Goal: Task Accomplishment & Management: Complete application form

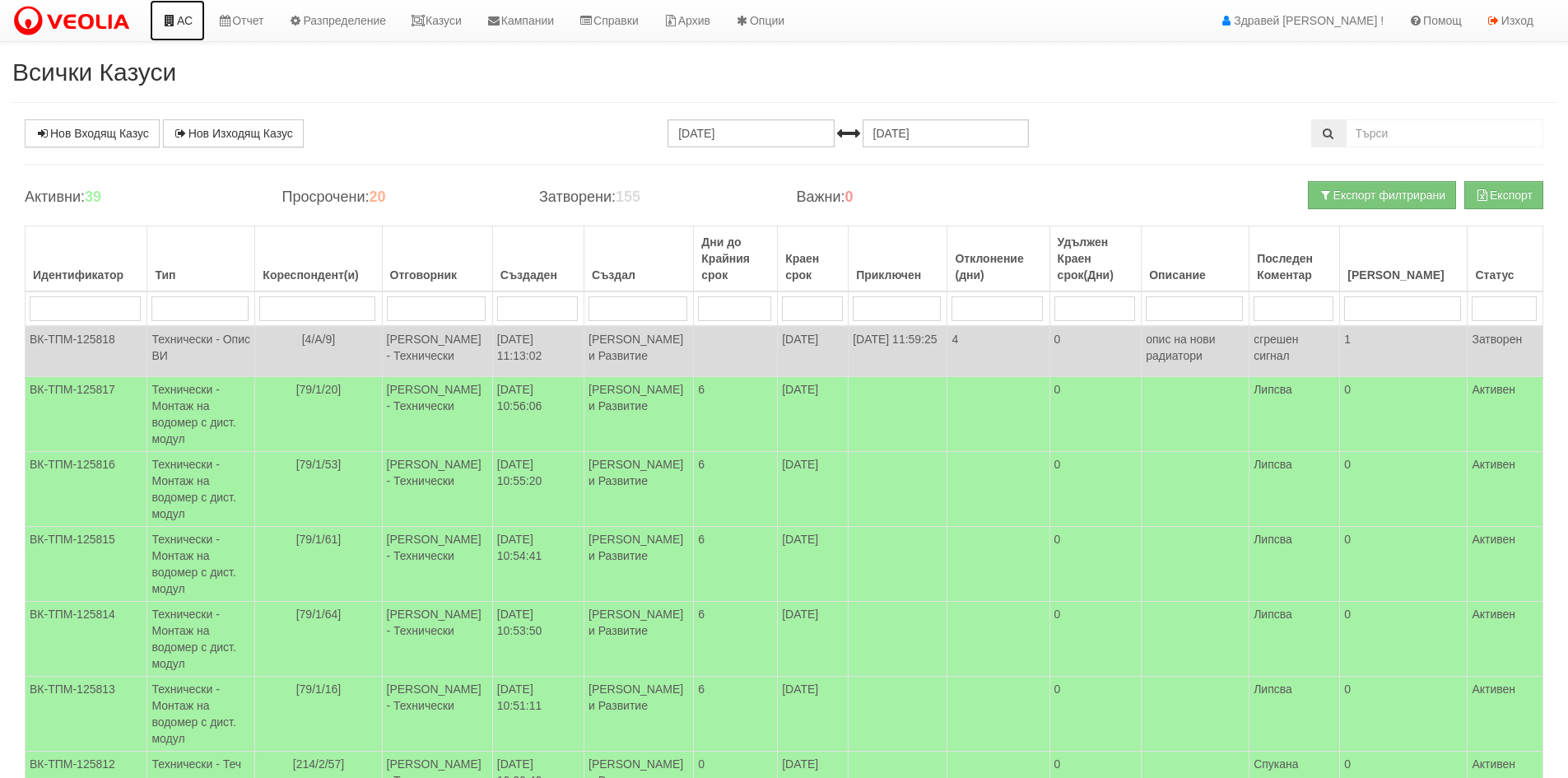
click at [173, 26] on link "АС" at bounding box center [177, 20] width 55 height 41
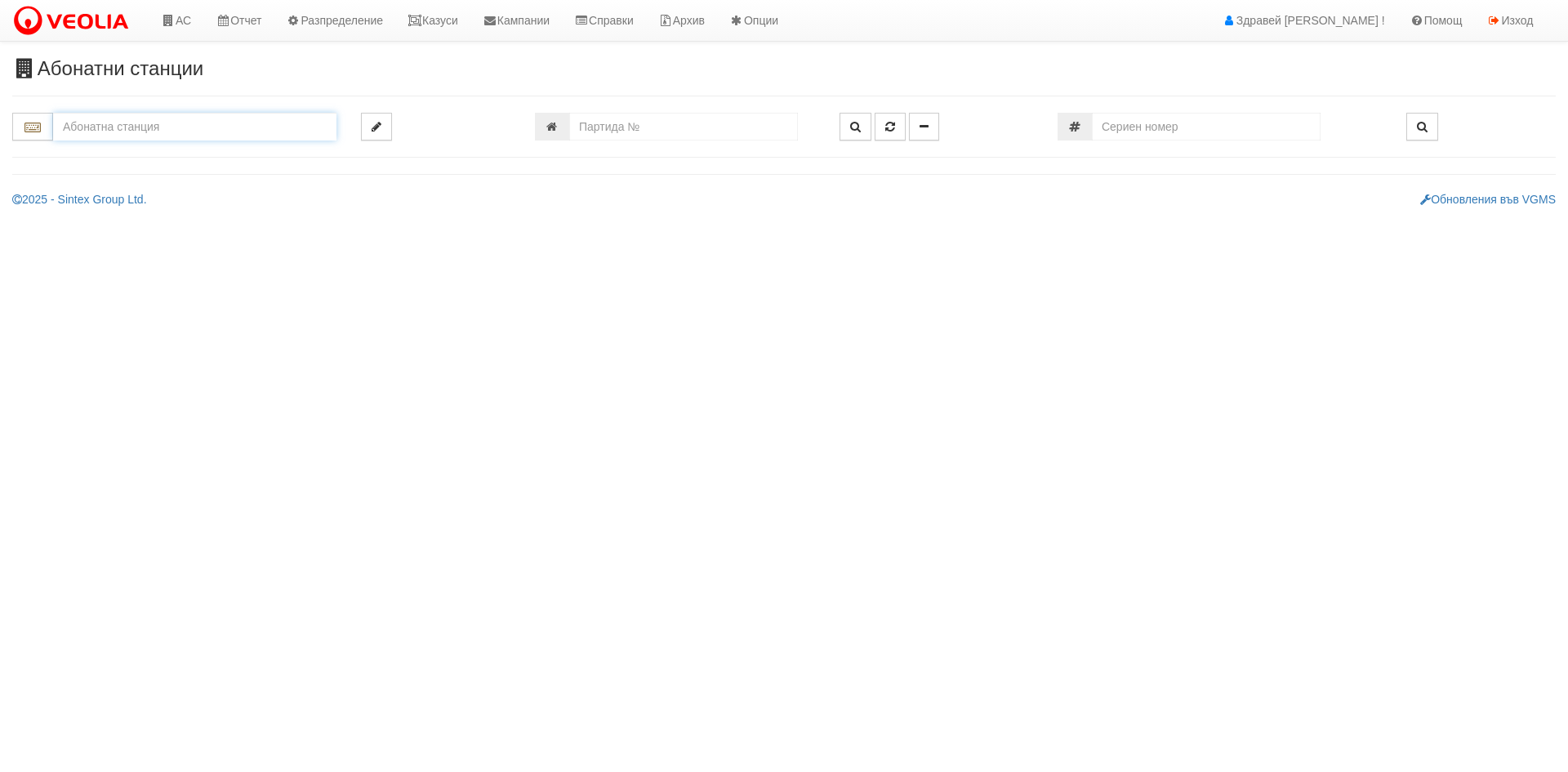
click at [146, 122] on input "text" at bounding box center [195, 127] width 284 height 28
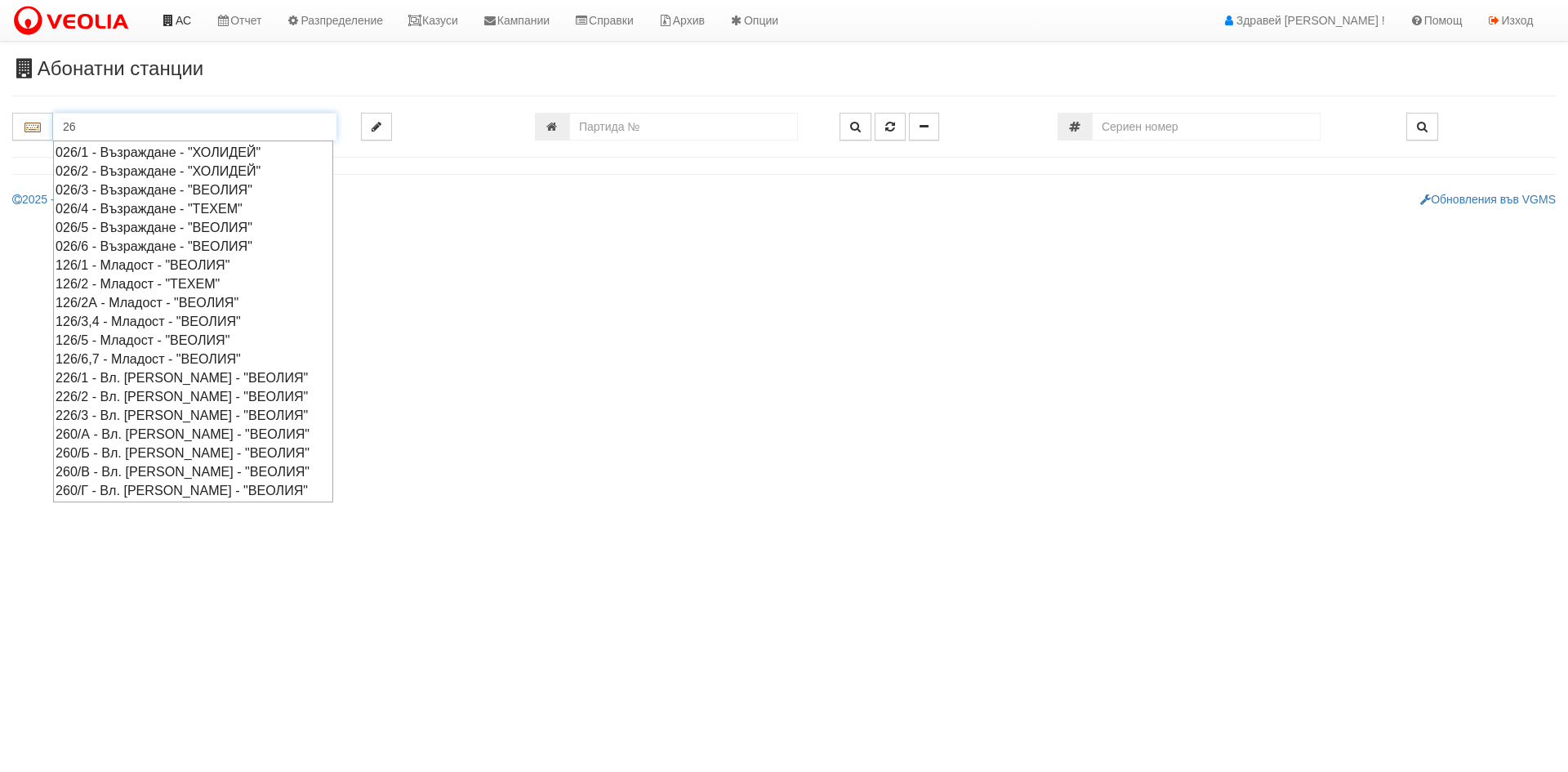
type input "26"
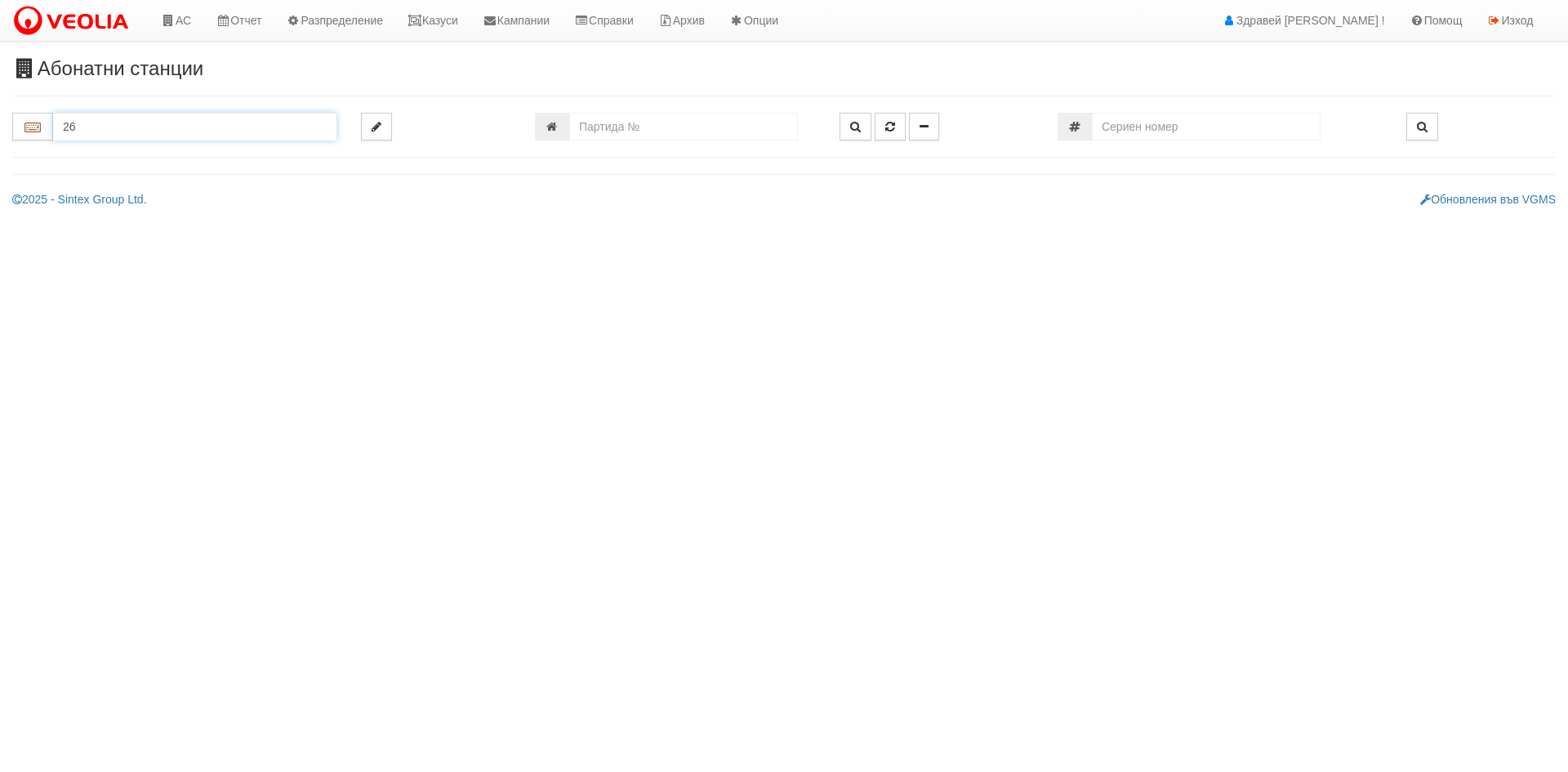
drag, startPoint x: 170, startPoint y: 137, endPoint x: 54, endPoint y: 141, distance: 116.1
click at [54, 141] on input "26" at bounding box center [195, 127] width 284 height 28
click at [462, 9] on link "Казуси" at bounding box center [432, 20] width 75 height 41
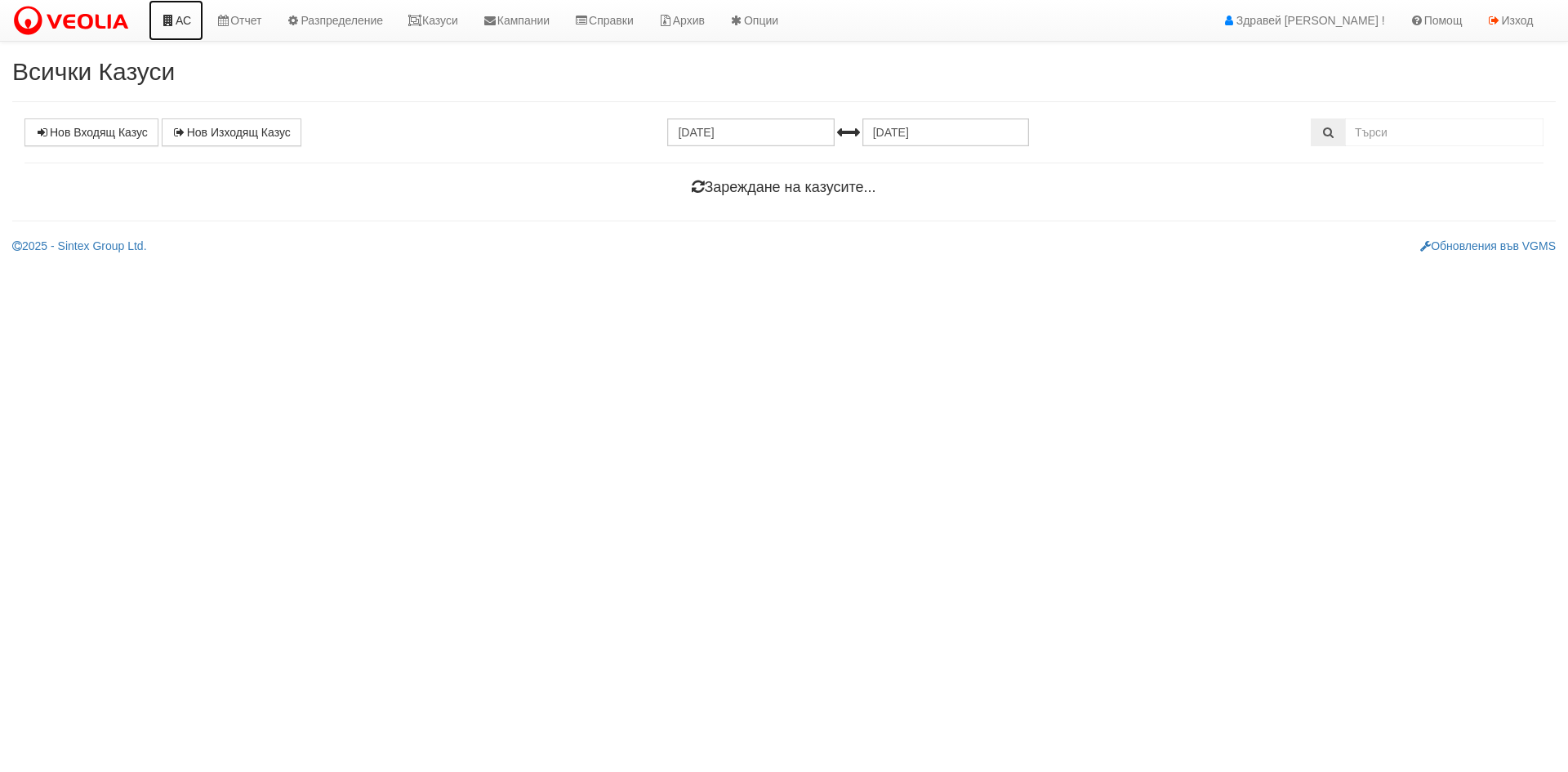
click at [170, 25] on icon at bounding box center [168, 21] width 15 height 12
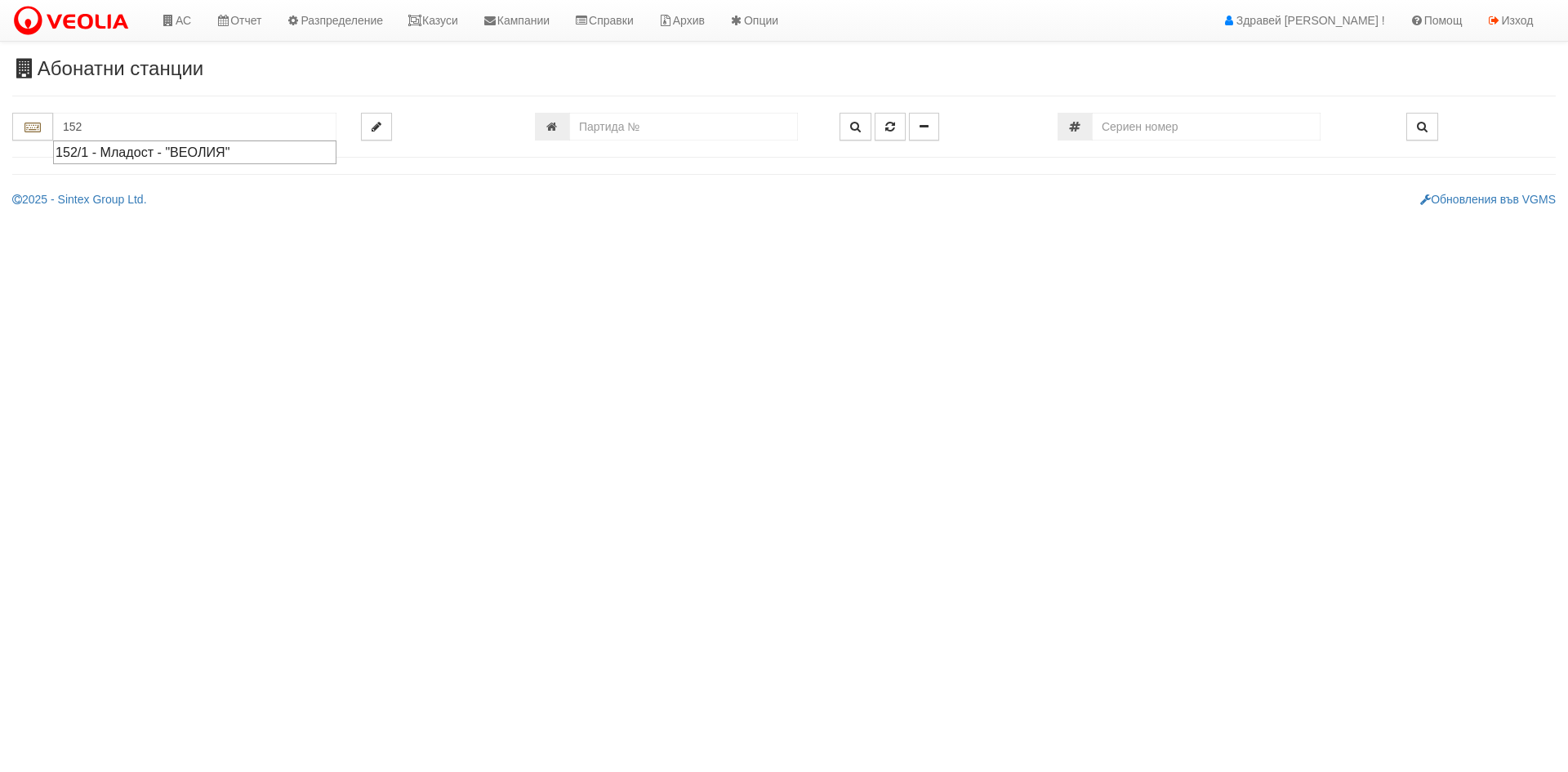
click at [139, 154] on div "152/1 - Младост - "ВЕОЛИЯ"" at bounding box center [194, 152] width 279 height 19
type input "152/1 - Младост - "ВЕОЛИЯ""
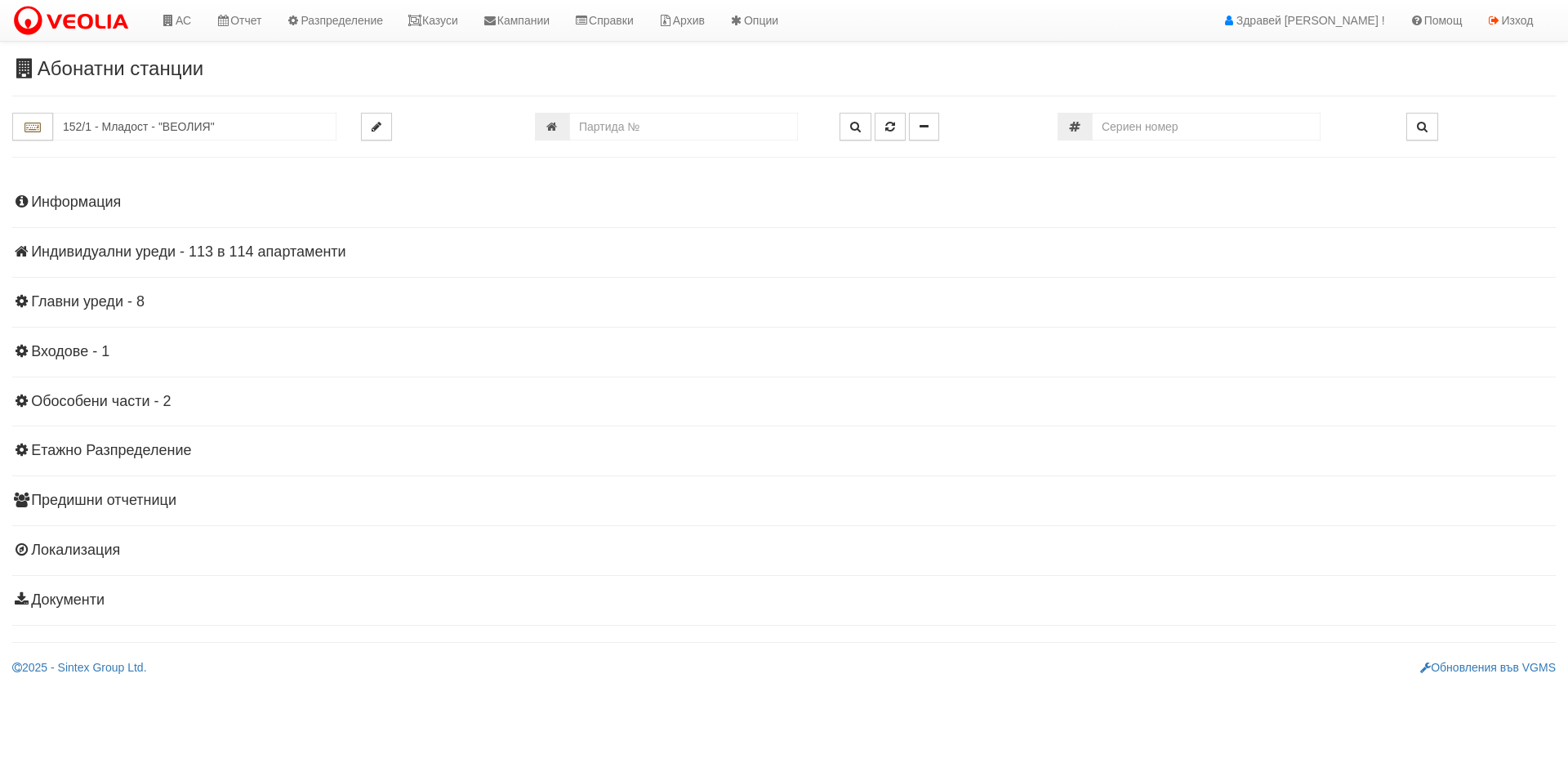
click at [106, 255] on h4 "Индивидуални уреди - 113 в 114 апартаменти" at bounding box center [784, 252] width 1543 height 16
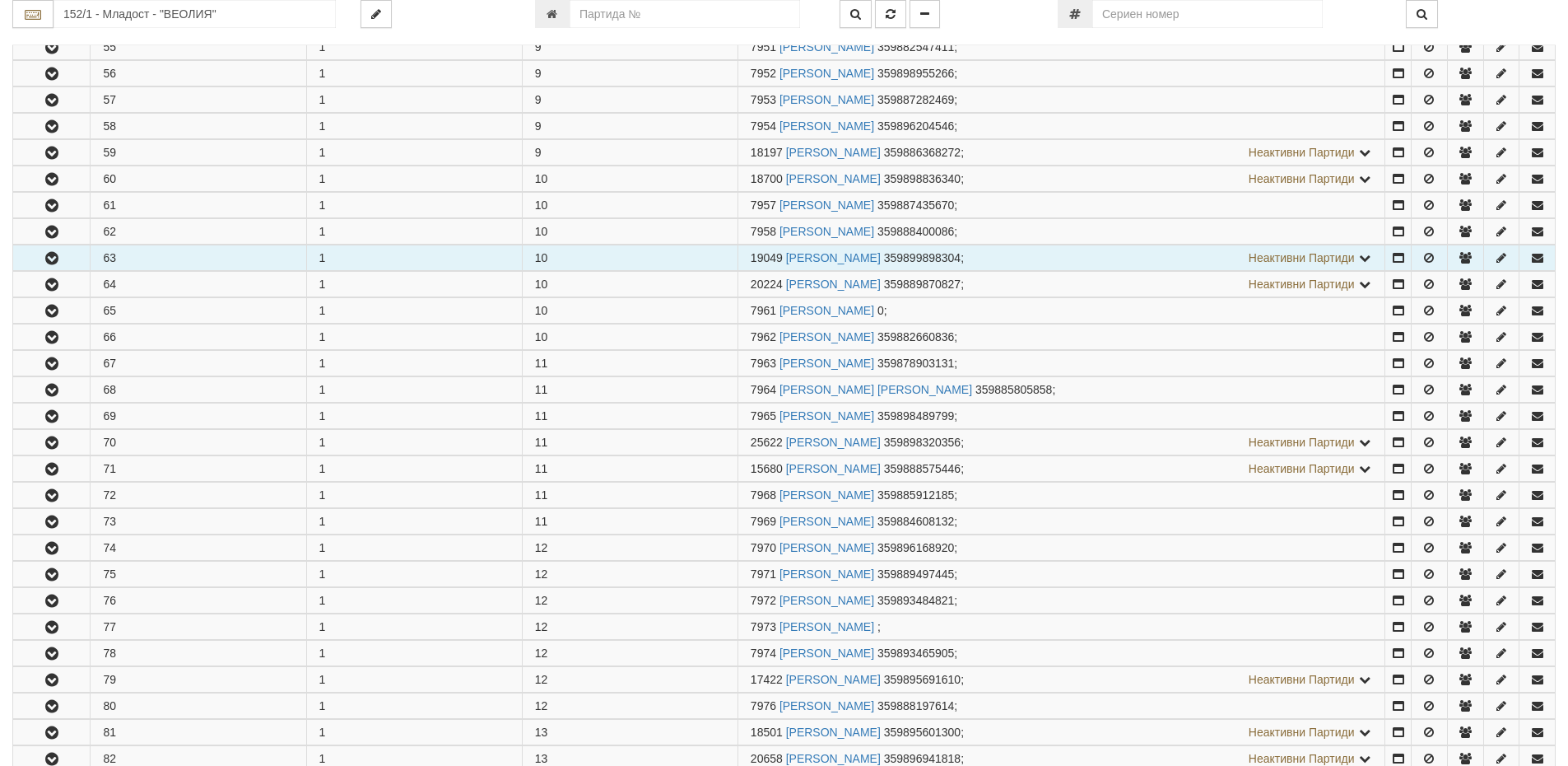
scroll to position [1647, 0]
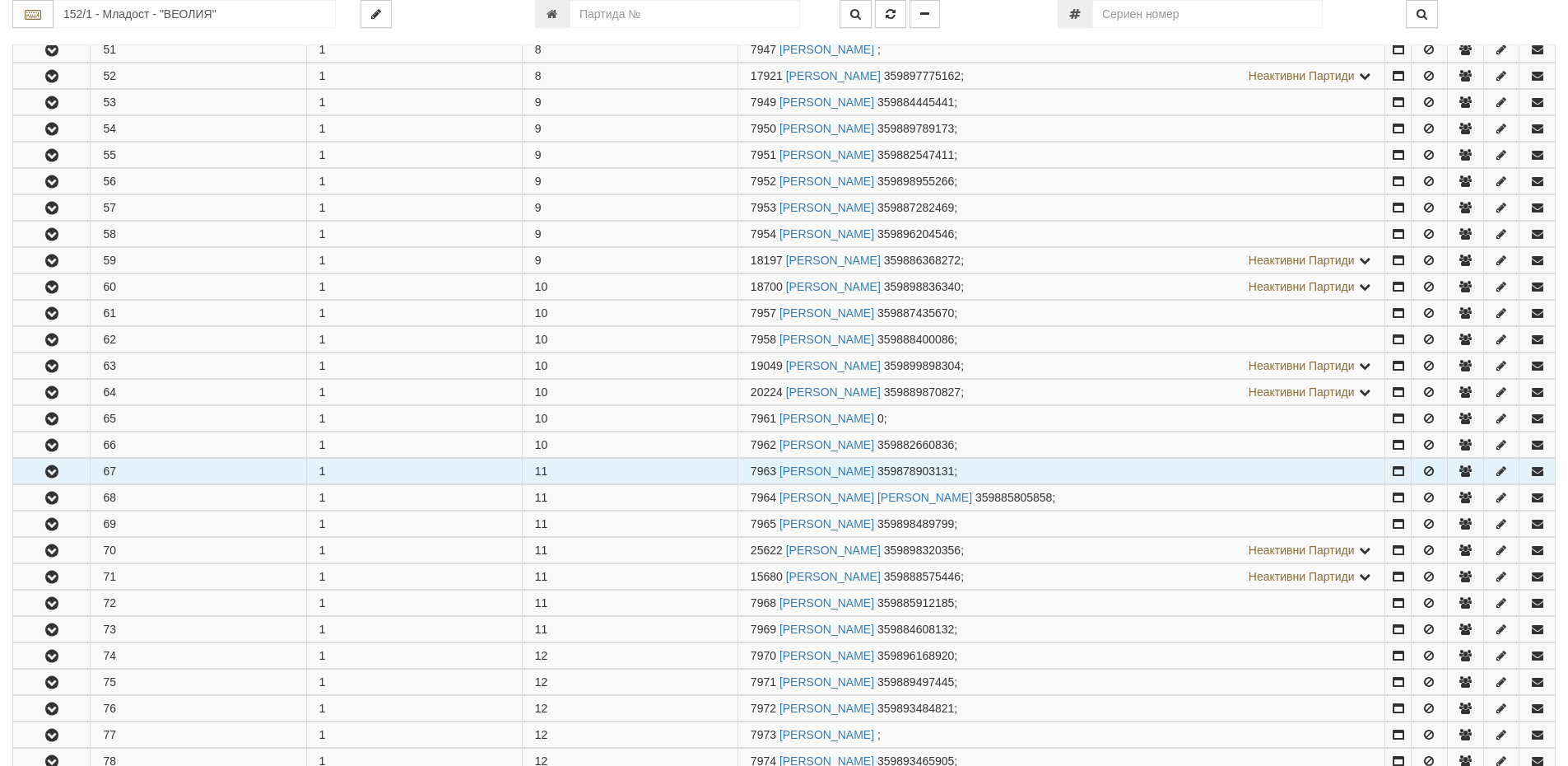
click at [59, 470] on icon "button" at bounding box center [52, 472] width 20 height 12
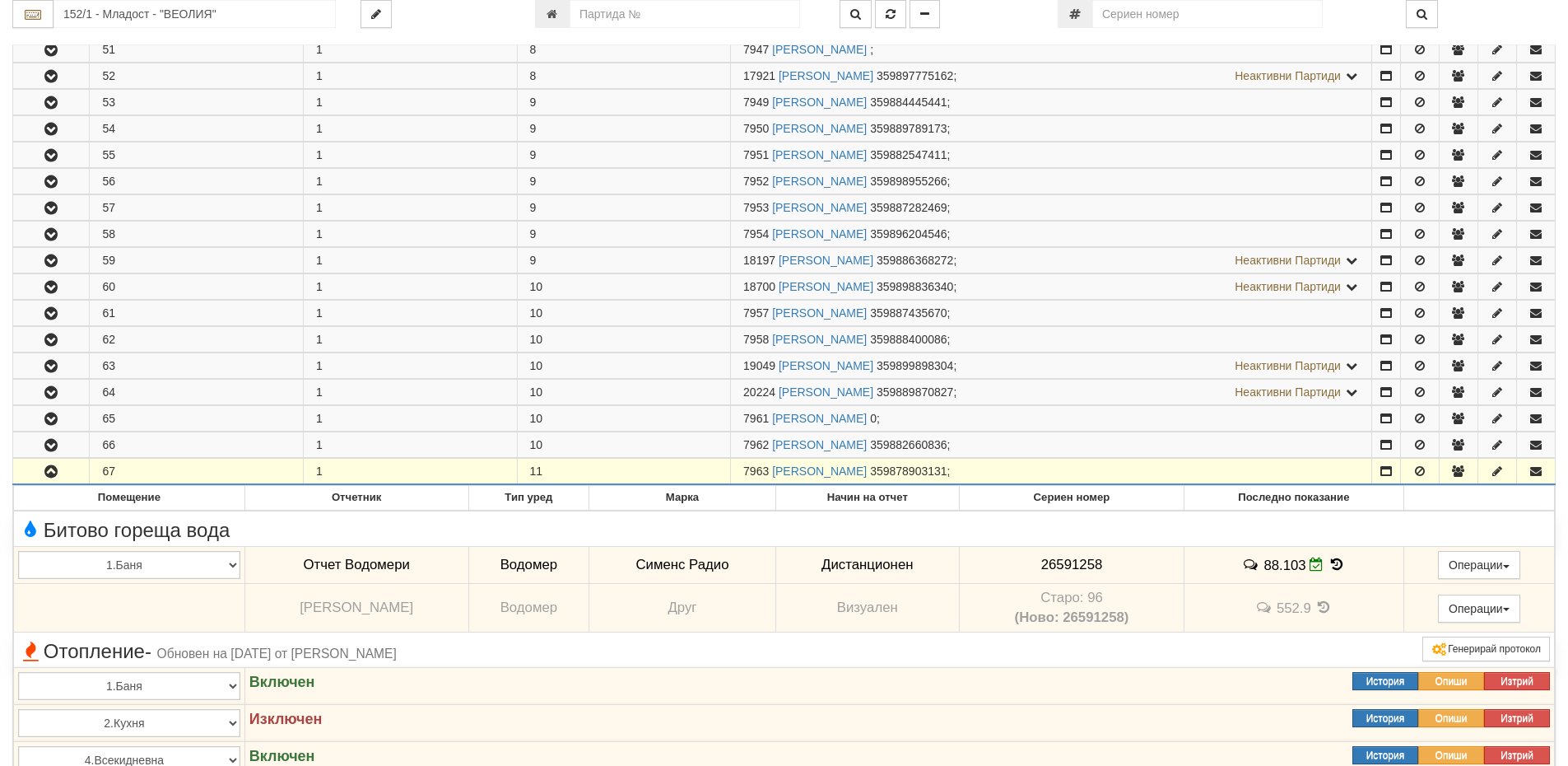
drag, startPoint x: 743, startPoint y: 466, endPoint x: 769, endPoint y: 465, distance: 26.4
click at [769, 465] on td "7963 КАЛИНА ДИМИТРОВА ДИМИТРОВА-КИРИЧЕВА 359878903131 ;" at bounding box center [1051, 472] width 641 height 26
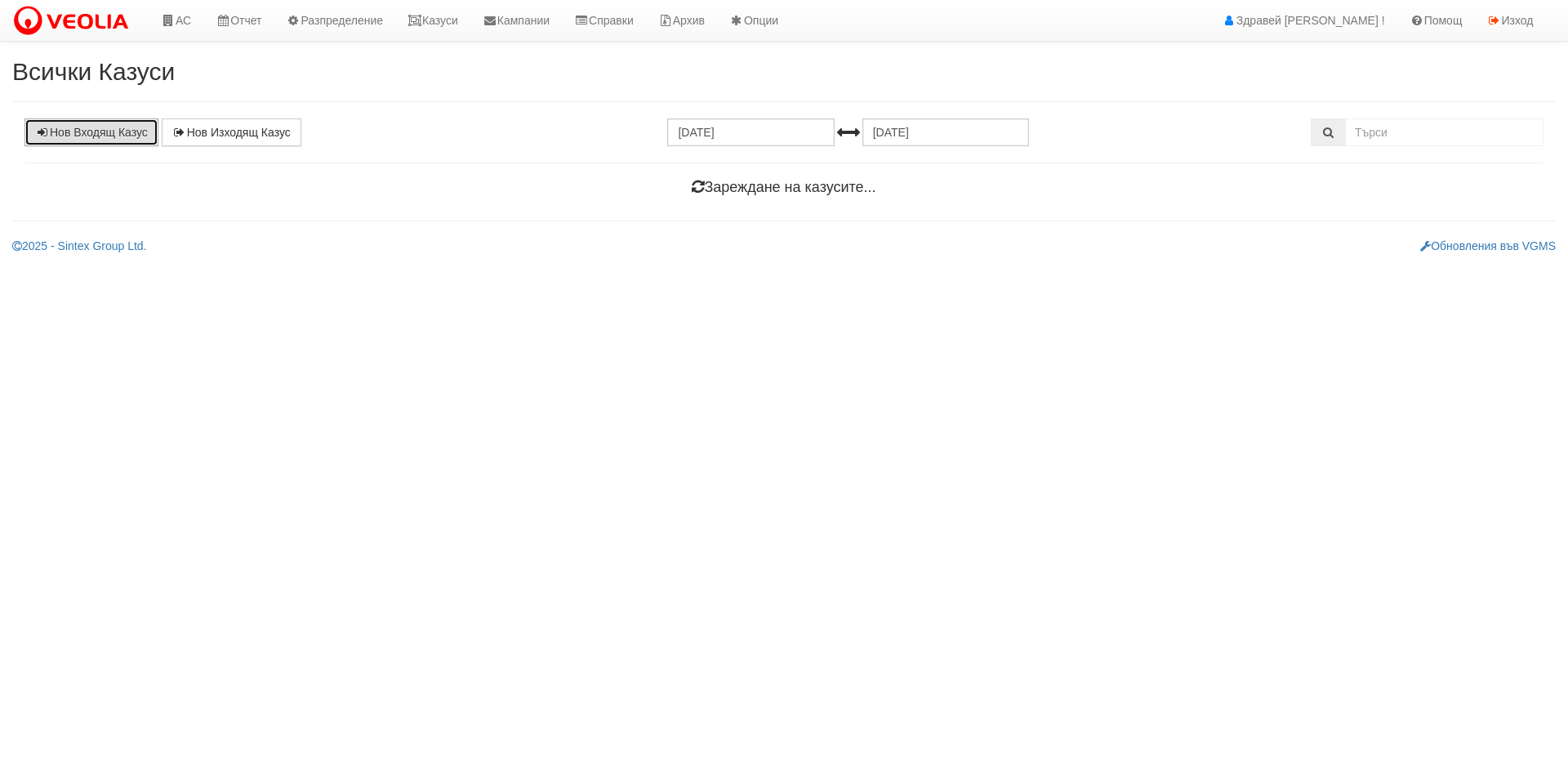
click at [127, 130] on link "Нов Входящ Казус" at bounding box center [91, 132] width 134 height 28
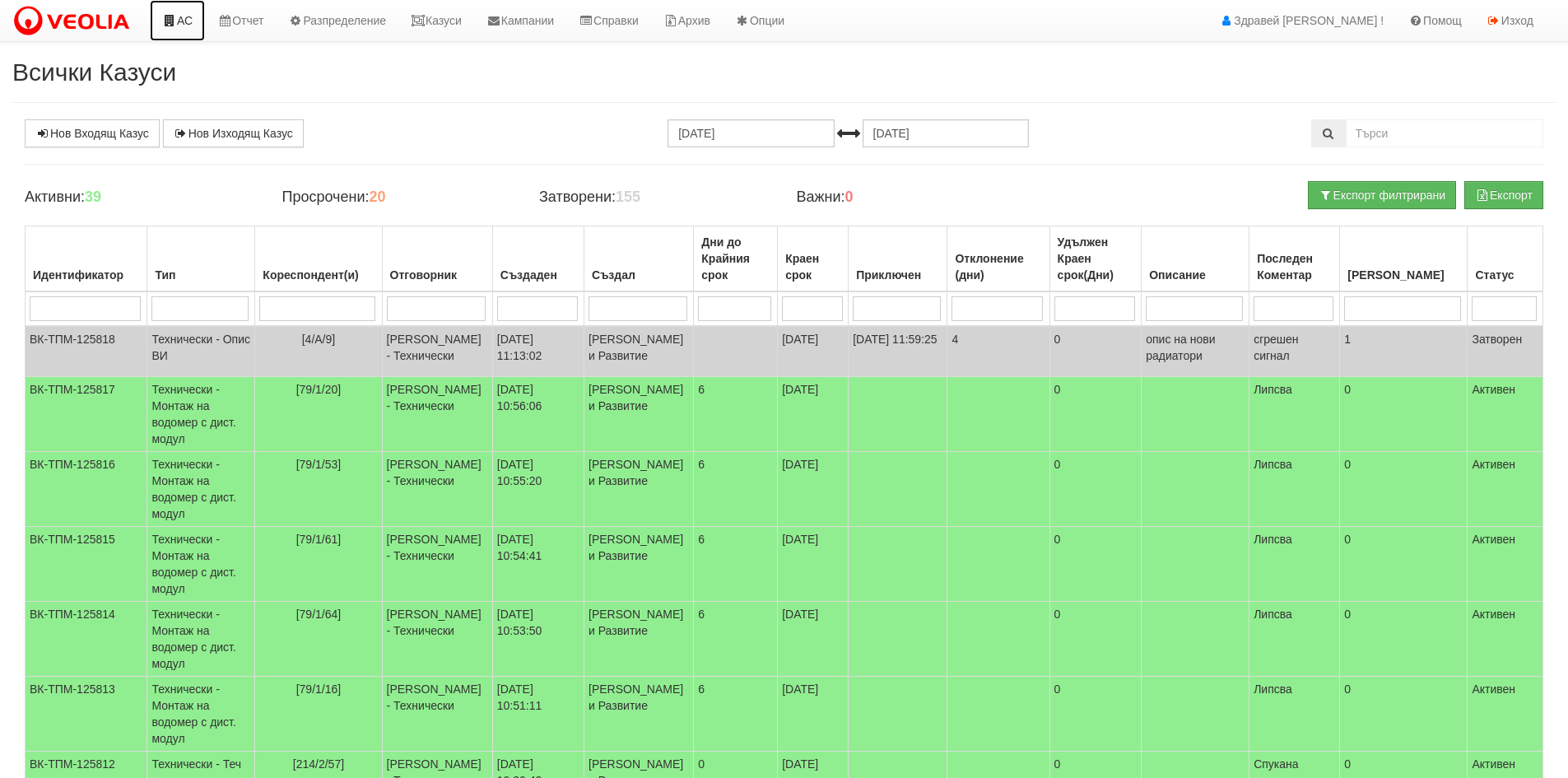
click at [175, 16] on icon at bounding box center [169, 21] width 15 height 12
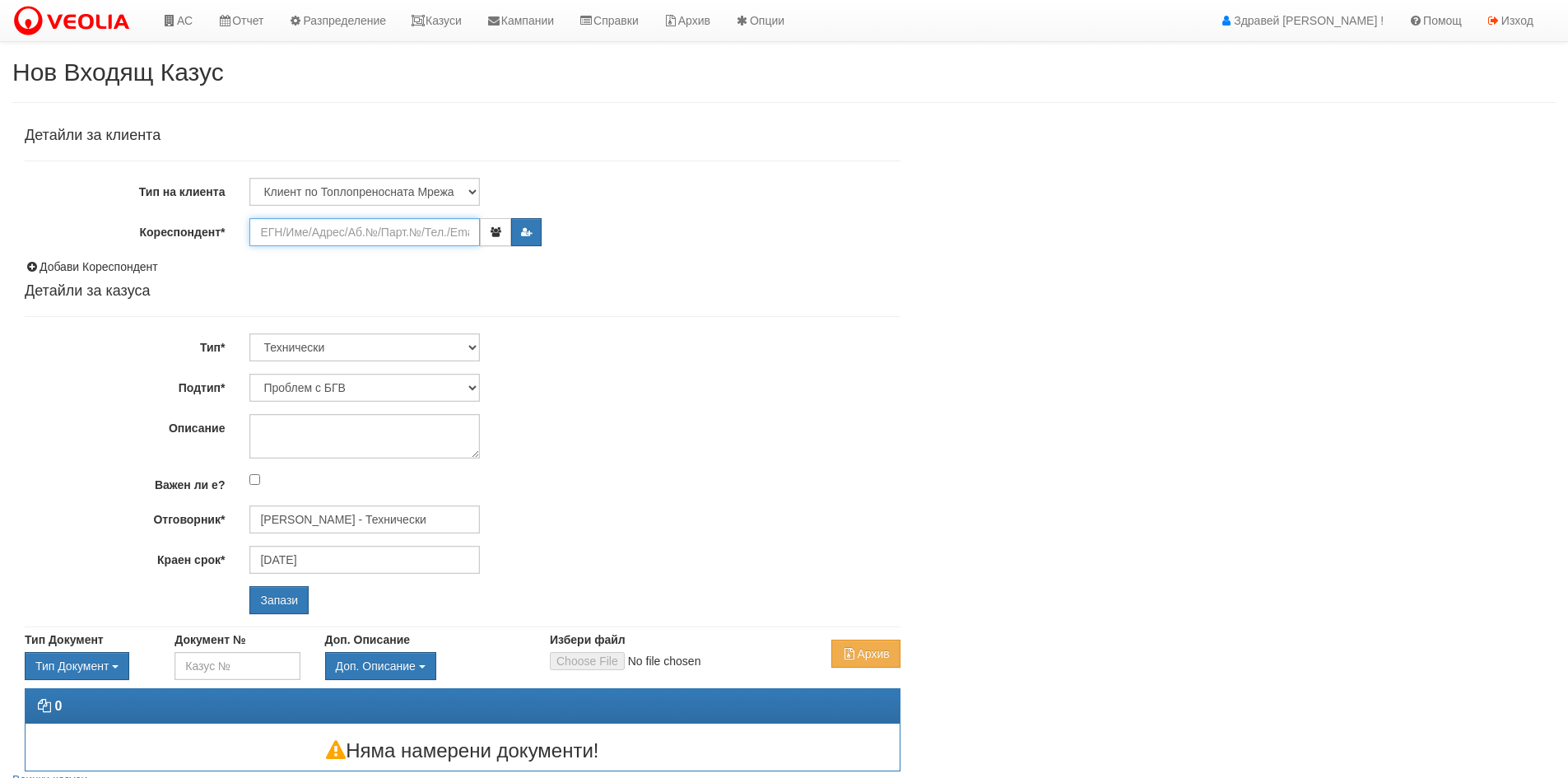
click at [321, 244] on input "Кореспондент*" at bounding box center [364, 232] width 231 height 28
paste input "7963"
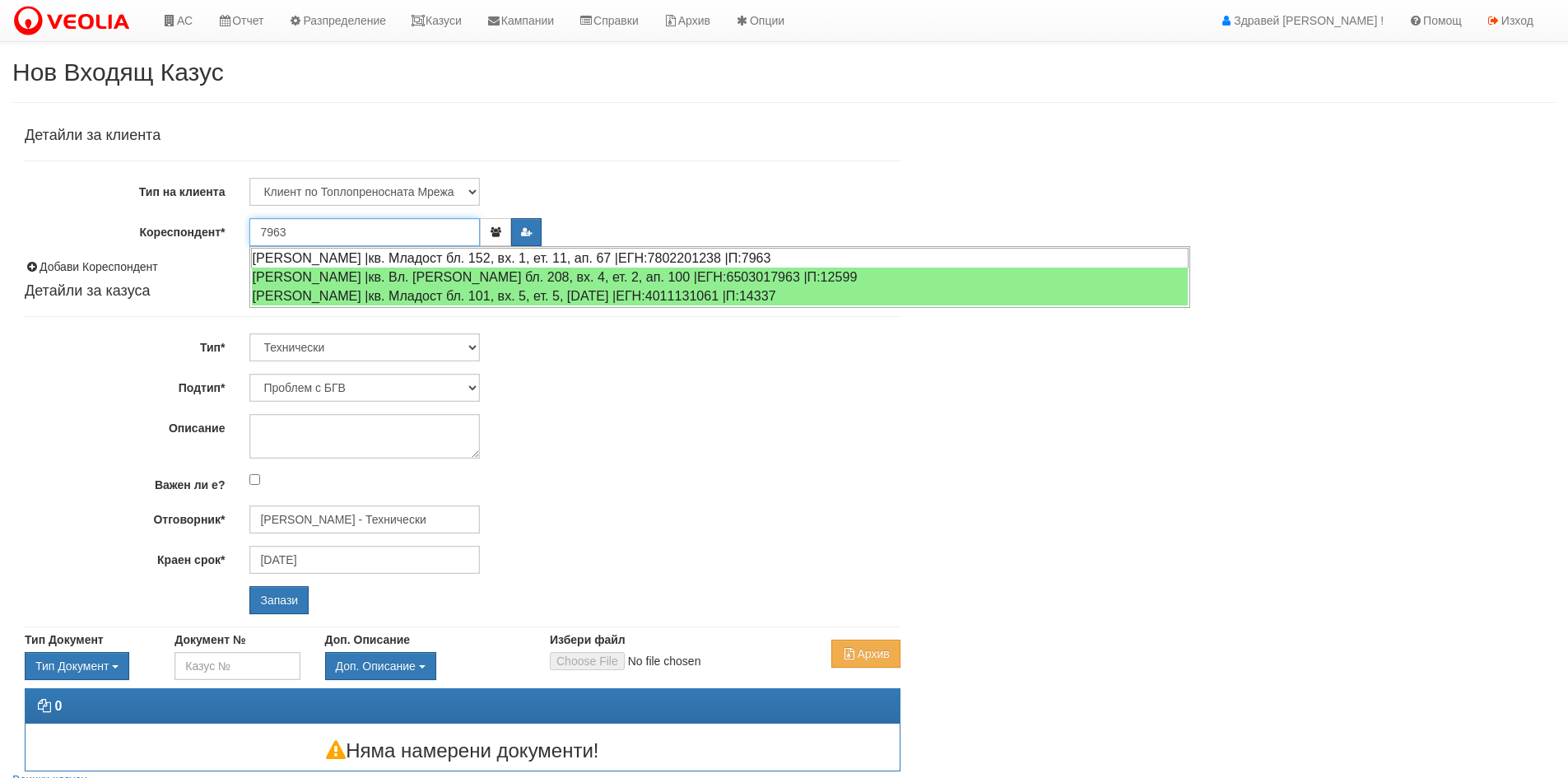
click at [334, 248] on div "КАЛИНА ДИМИТРОВА ДИМИТРОВА-КИРИЧЕВА |кв. Младост бл. 152, вх. 1, ет. 11, ап. 67…" at bounding box center [720, 258] width 938 height 21
type input "КАЛИНА ДИМИТРОВА ДИМИТРОВА-КИРИЧЕВА"
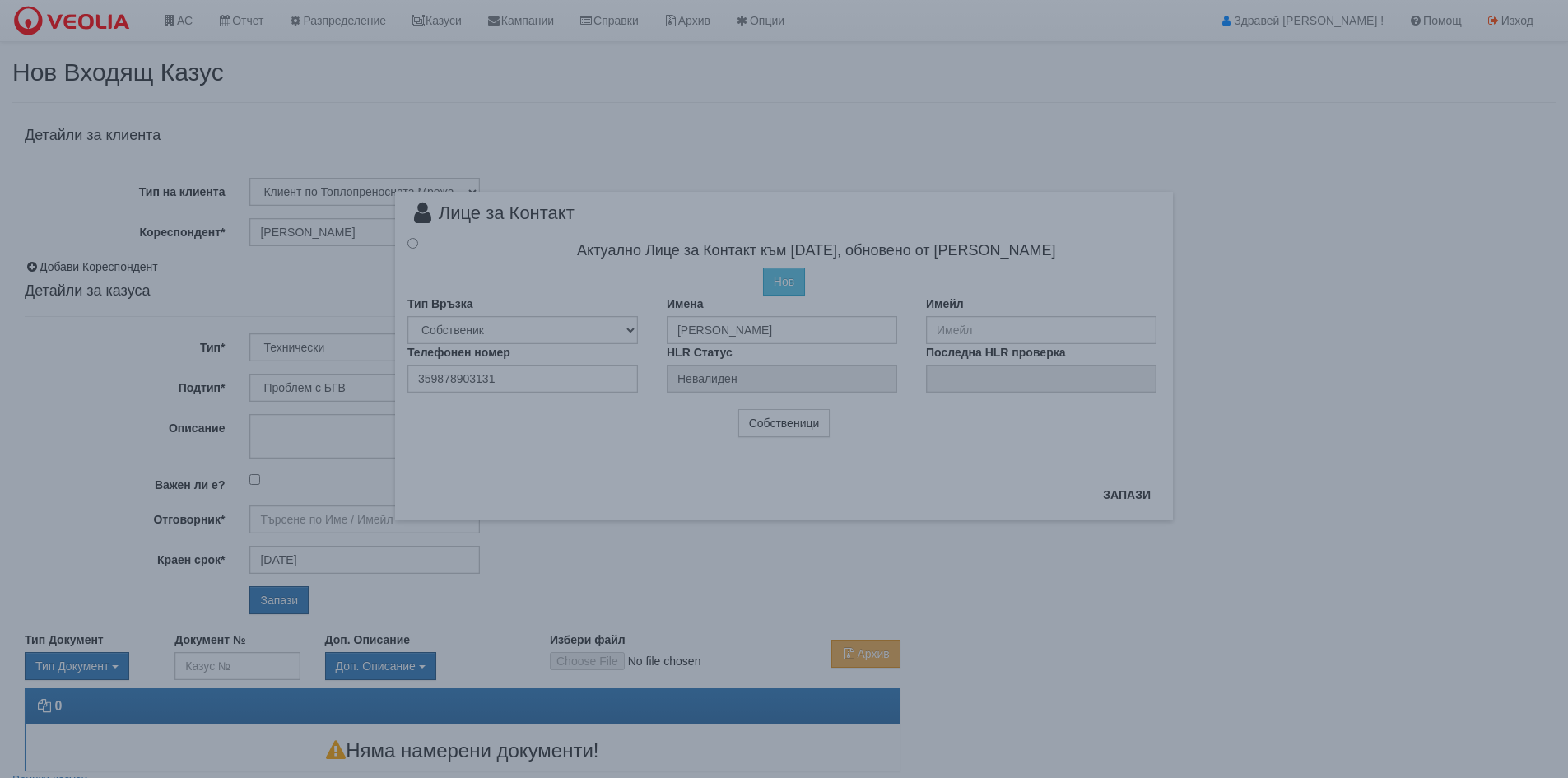
type input "Дончо Дончев - Технически"
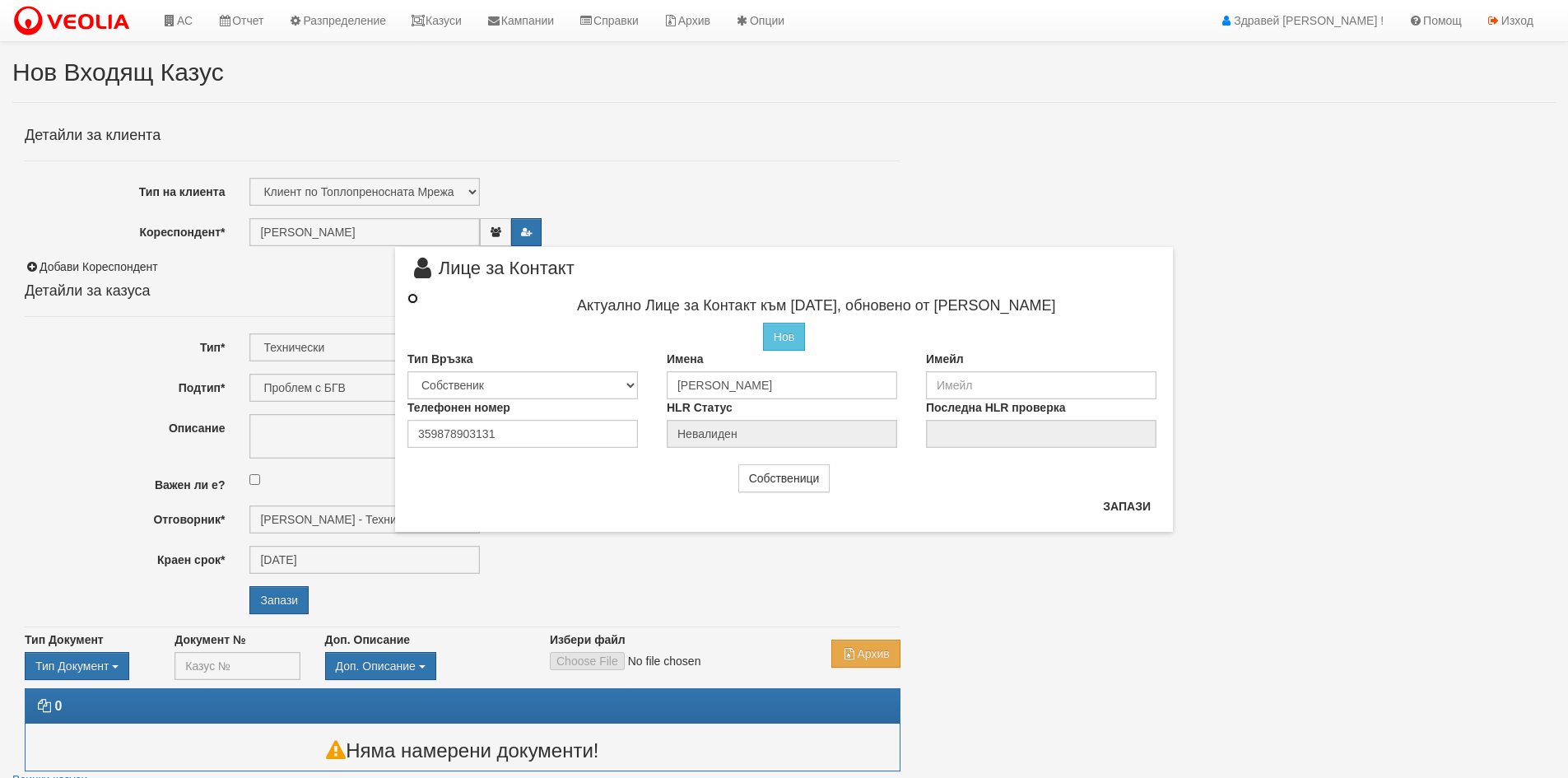
click at [412, 299] on input "radio" at bounding box center [413, 298] width 11 height 11
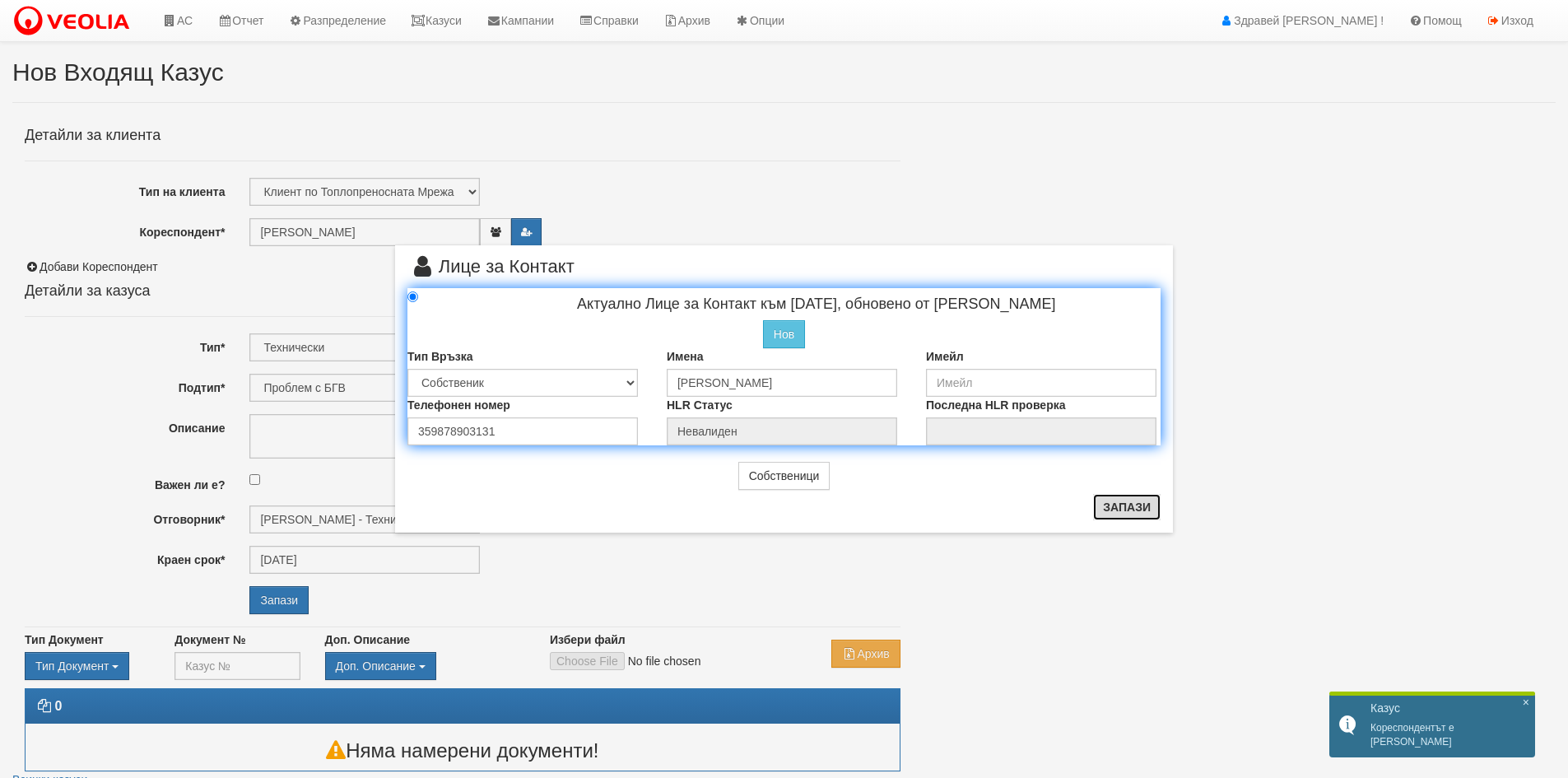
click at [1148, 517] on button "Запази" at bounding box center [1127, 507] width 68 height 26
radio input "true"
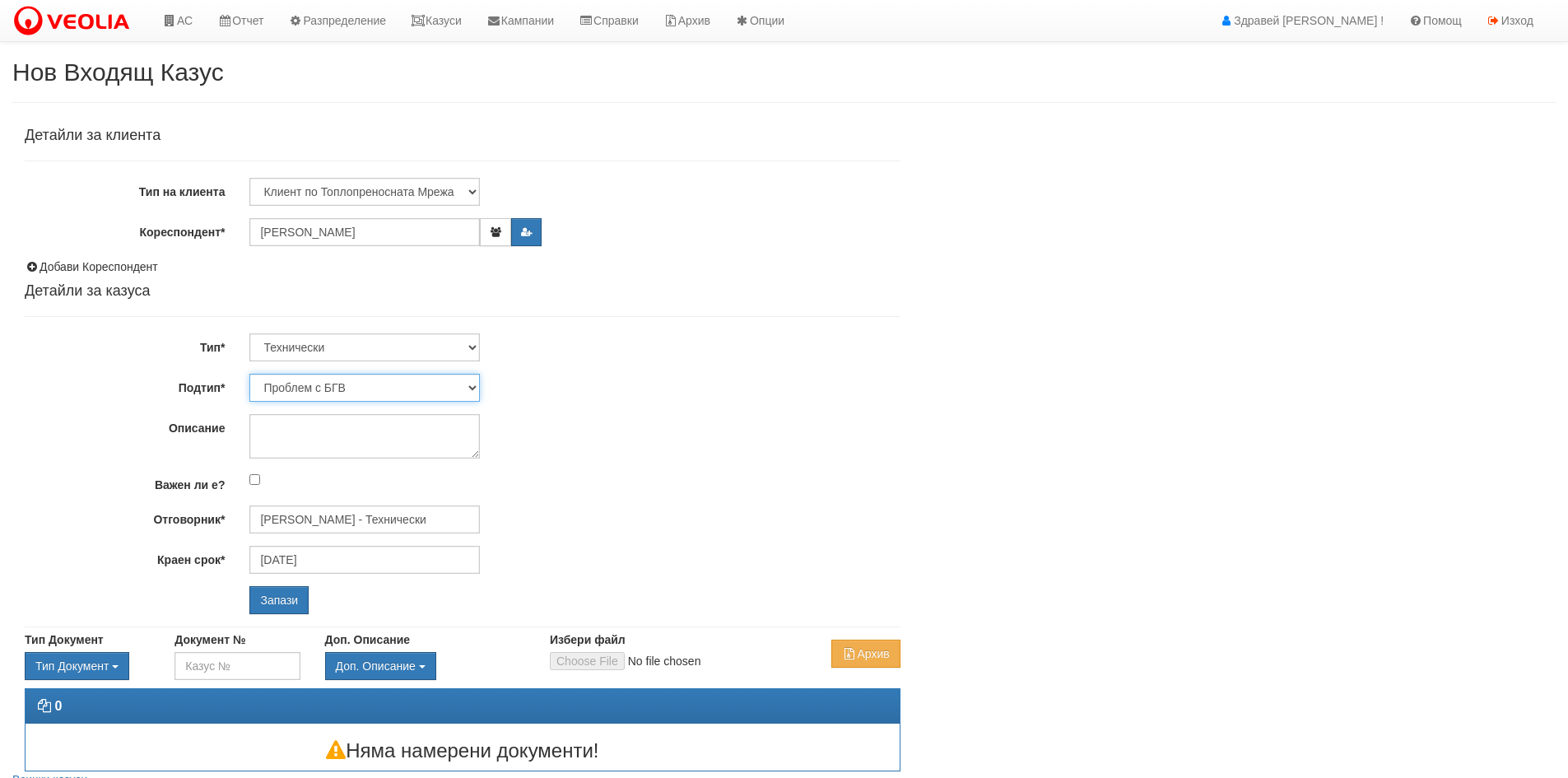
click at [344, 383] on select "Проблем с БГВ Теч ВОИ Теч БГВ Теч в АС Теч от водомер Проблем в АС Интервенция …" at bounding box center [364, 388] width 231 height 28
select select "Опис ВИ"
click at [249, 374] on select "Проблем с БГВ Теч ВОИ Теч БГВ Теч в АС Теч от водомер Проблем в АС Интервенция …" at bounding box center [364, 388] width 231 height 28
type input "11/10/2025"
type input "Дончо Дончев - Технически"
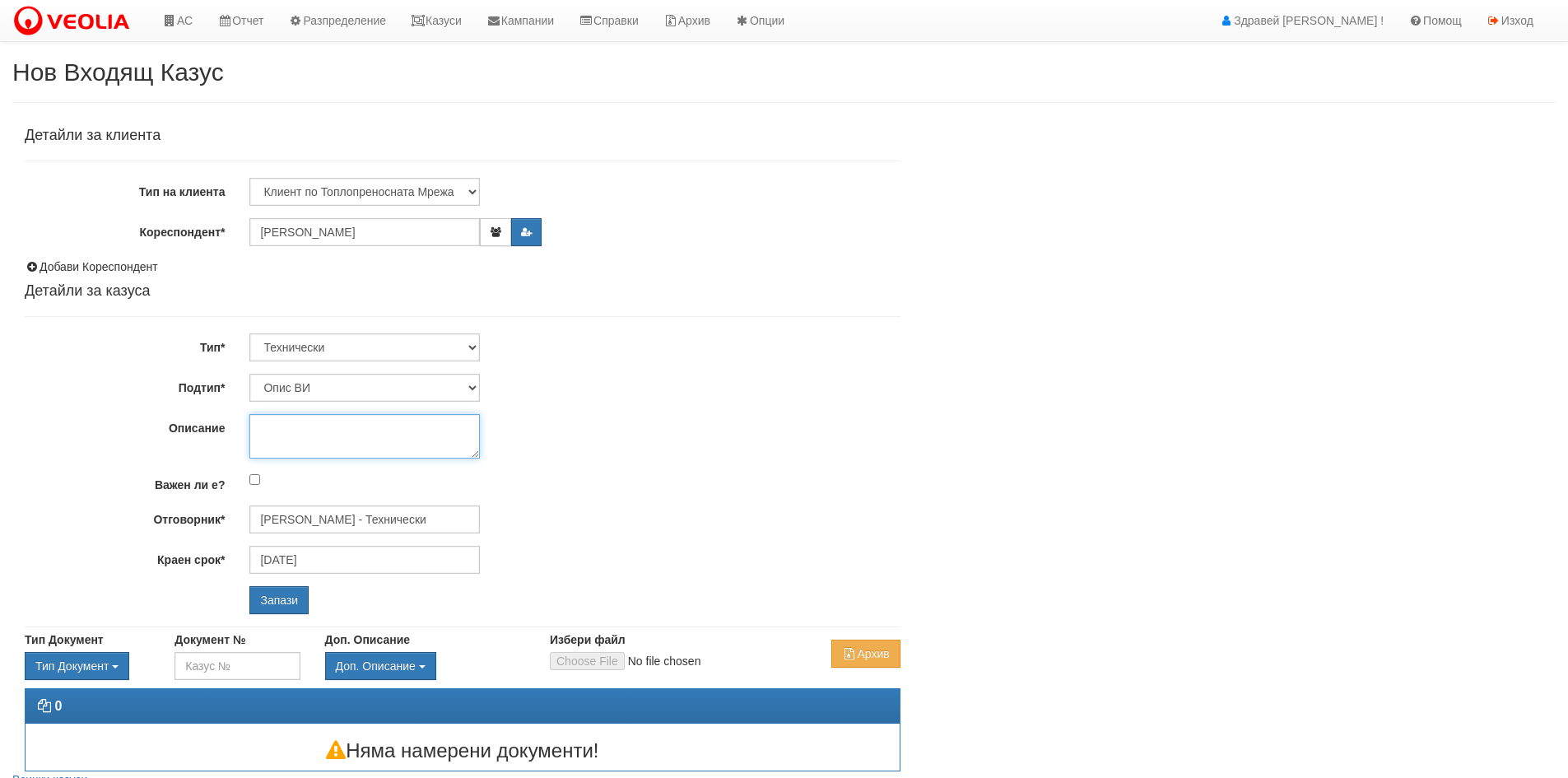
click at [299, 425] on textarea "Описание" at bounding box center [364, 436] width 231 height 44
click at [491, 242] on button "button" at bounding box center [495, 232] width 30 height 28
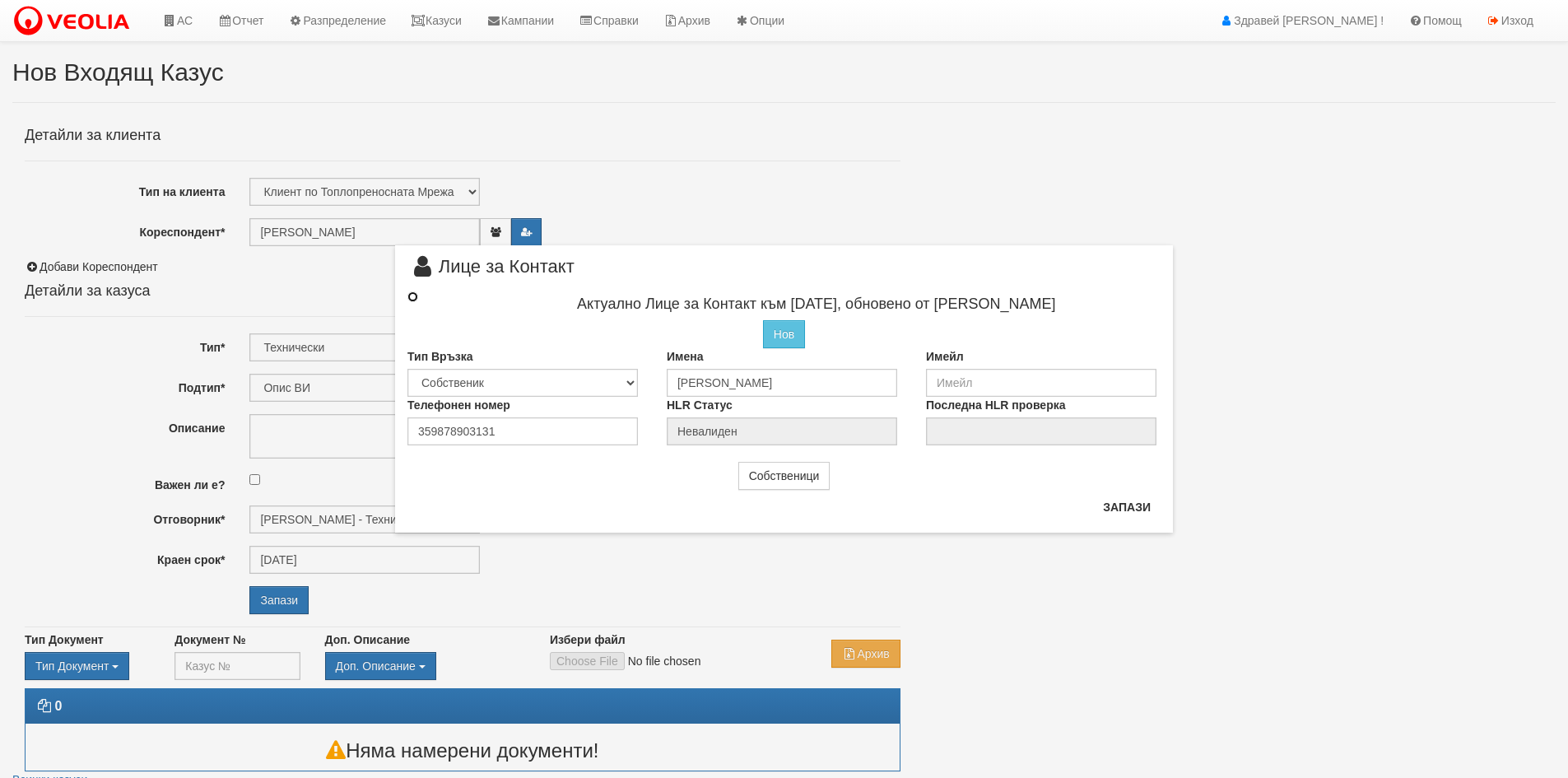
click at [414, 296] on input "radio" at bounding box center [413, 296] width 11 height 11
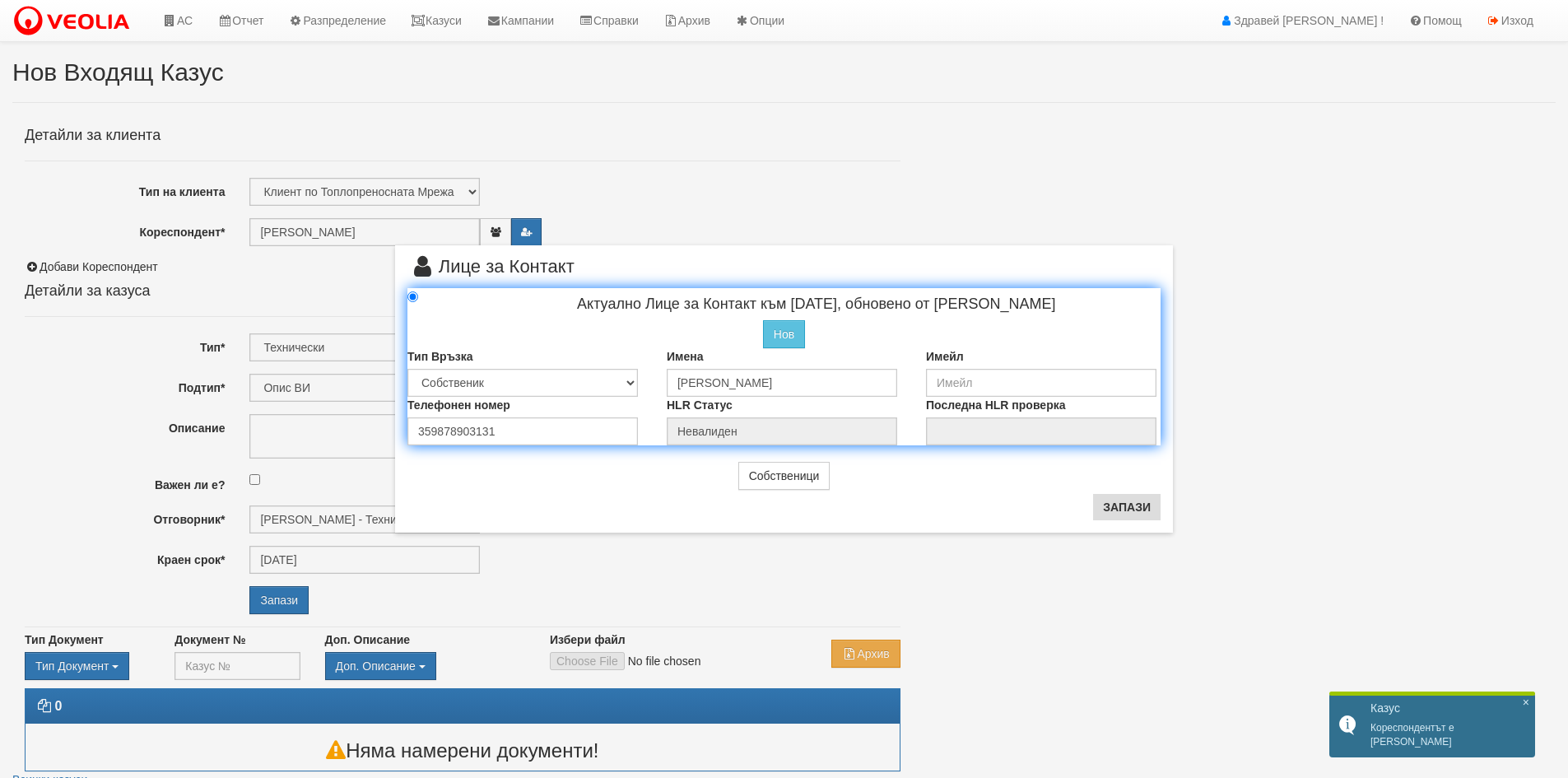
drag, startPoint x: 1091, startPoint y: 482, endPoint x: 1117, endPoint y: 504, distance: 33.9
click at [1097, 489] on div "Собственици" at bounding box center [784, 476] width 778 height 28
click at [1125, 509] on button "Запази" at bounding box center [1127, 507] width 68 height 26
radio input "true"
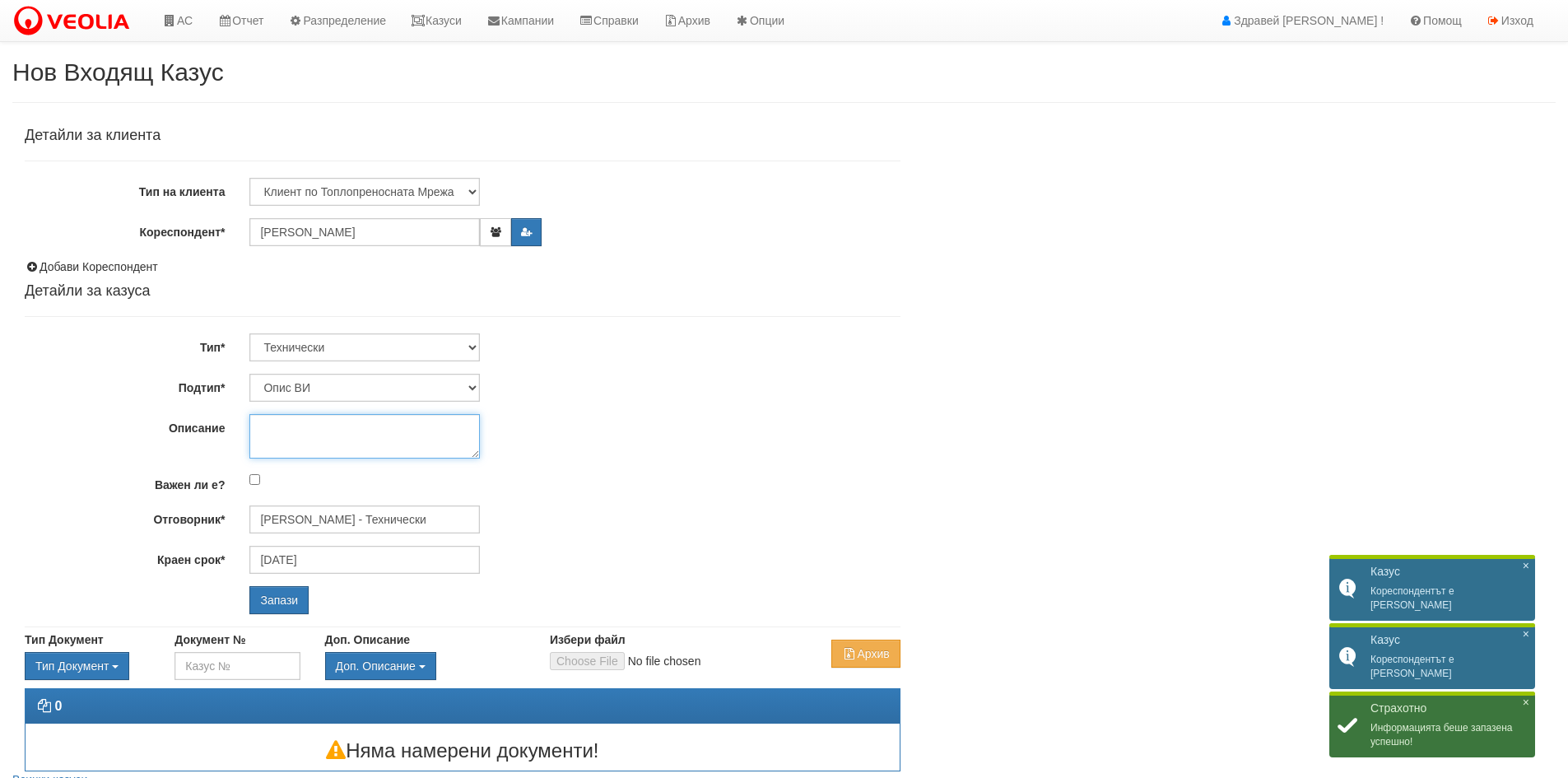
click at [350, 435] on textarea "Описание" at bounding box center [364, 436] width 231 height 44
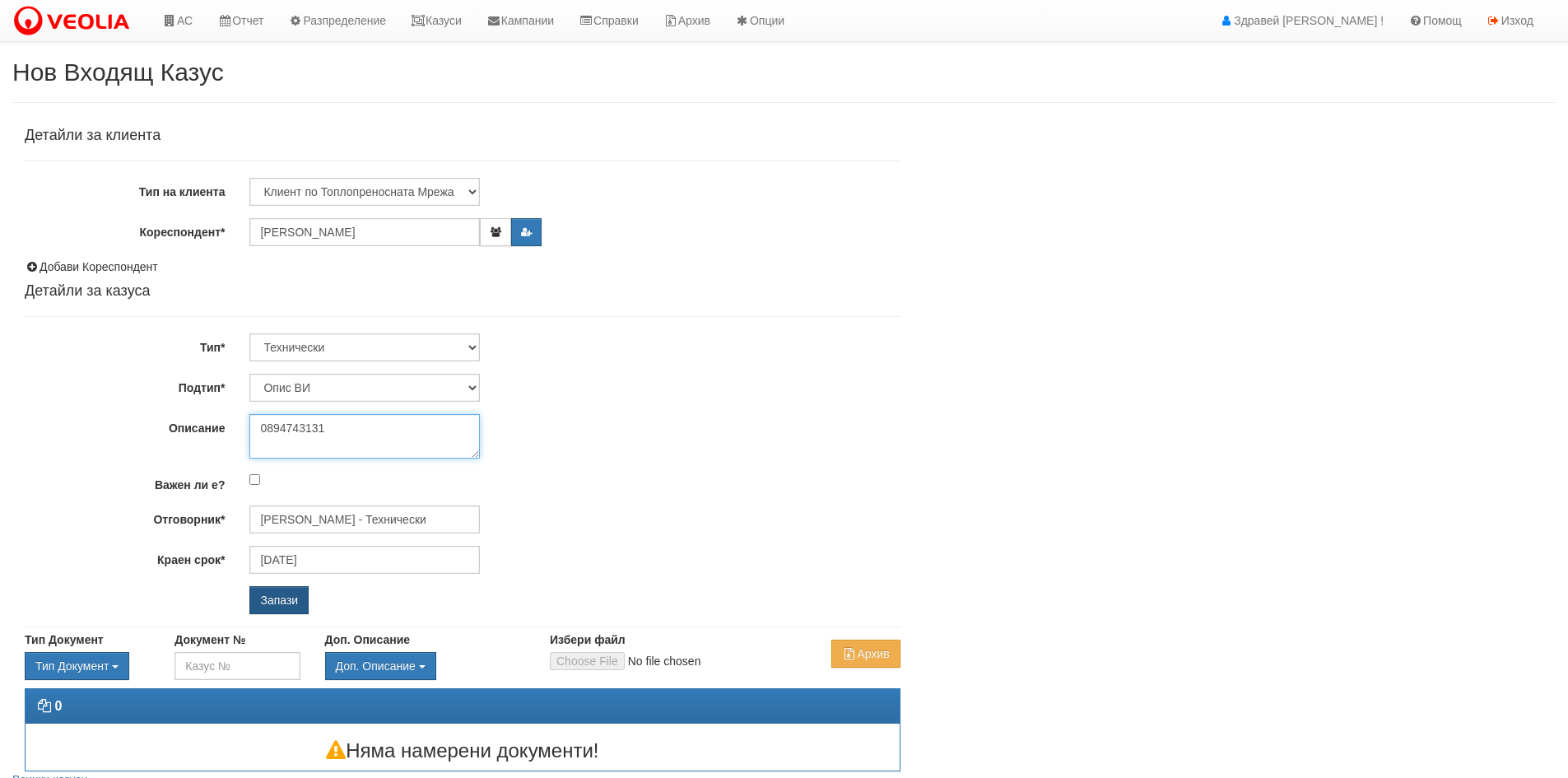
type textarea "0894743131"
click at [292, 596] on input "Запази" at bounding box center [278, 600] width 59 height 28
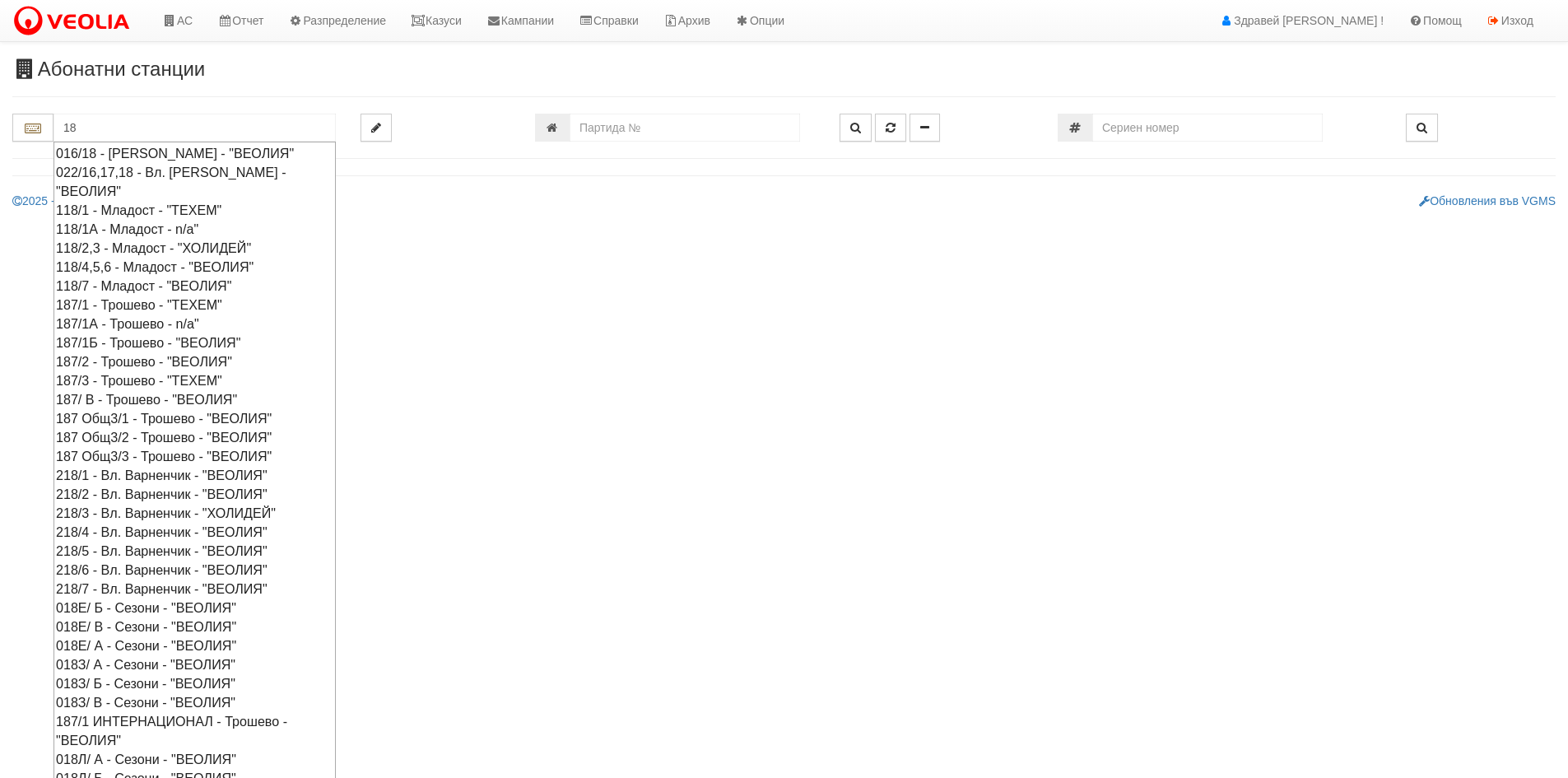
type input "1"
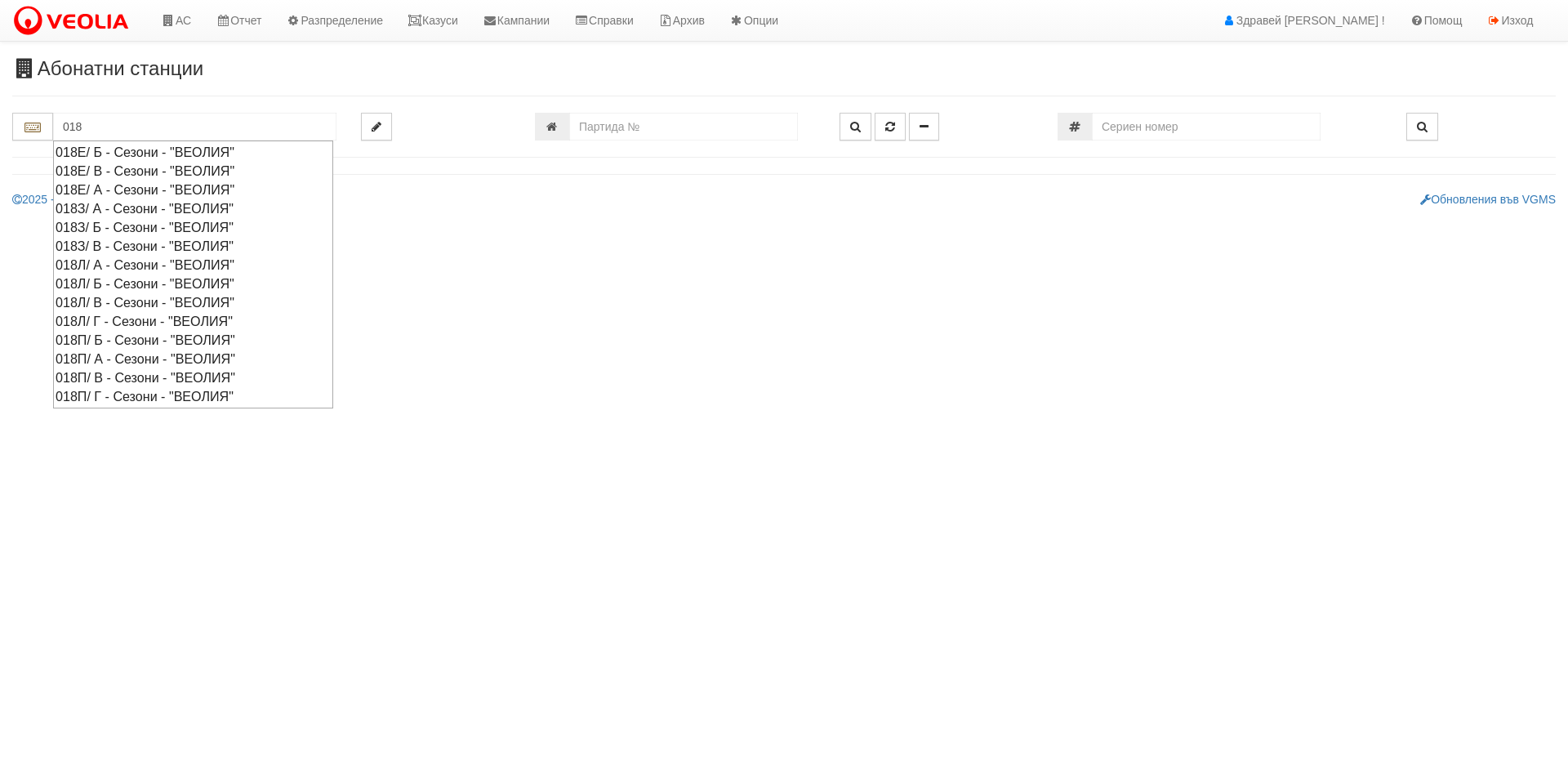
click at [107, 227] on div "018З/ Б - Сезони - "ВЕОЛИЯ"" at bounding box center [192, 227] width 275 height 19
type input "018З/ Б - Сезони - "ВЕОЛИЯ""
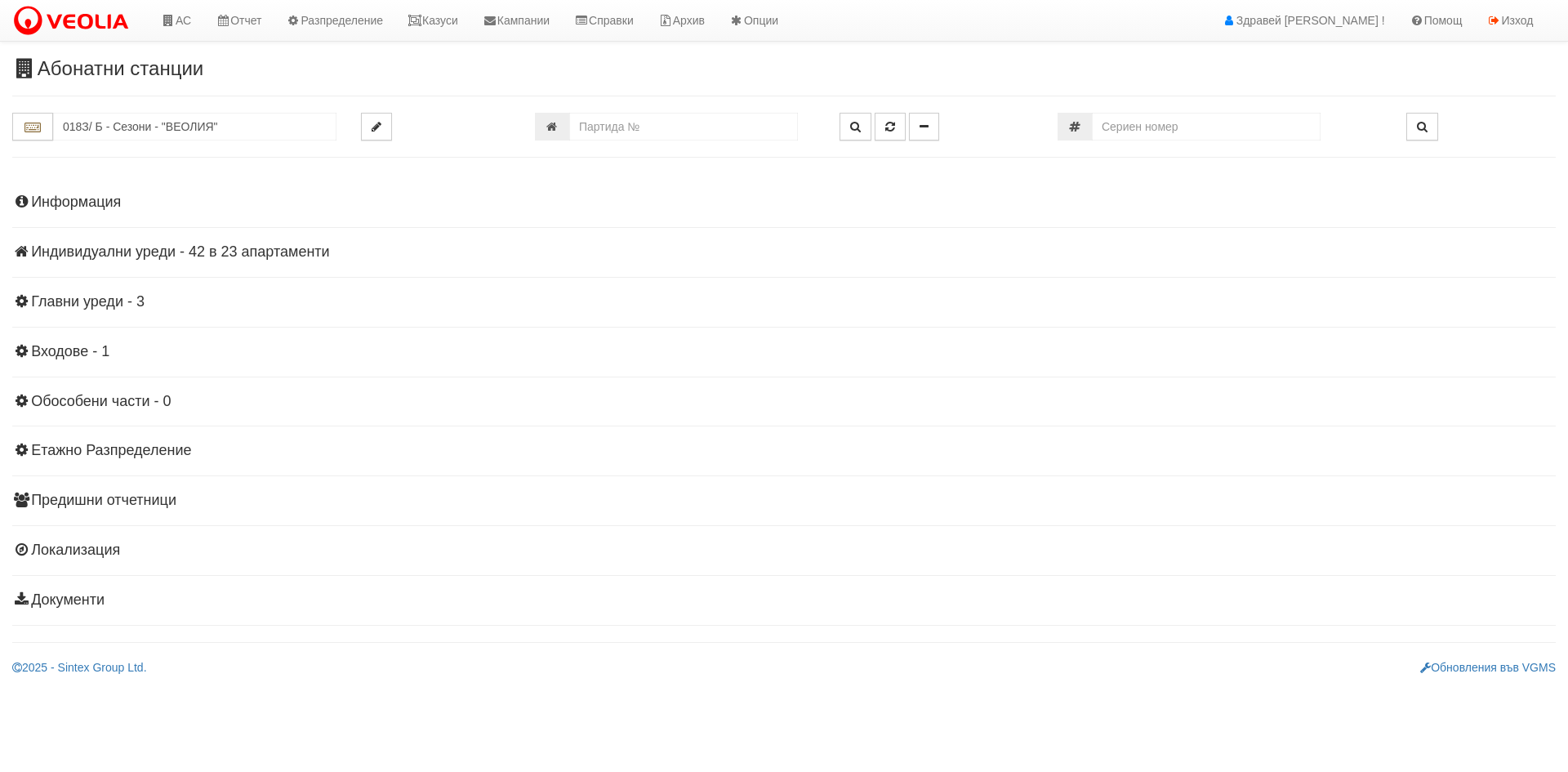
click at [141, 257] on h4 "Индивидуални уреди - 42 в 23 апартаменти" at bounding box center [784, 252] width 1543 height 16
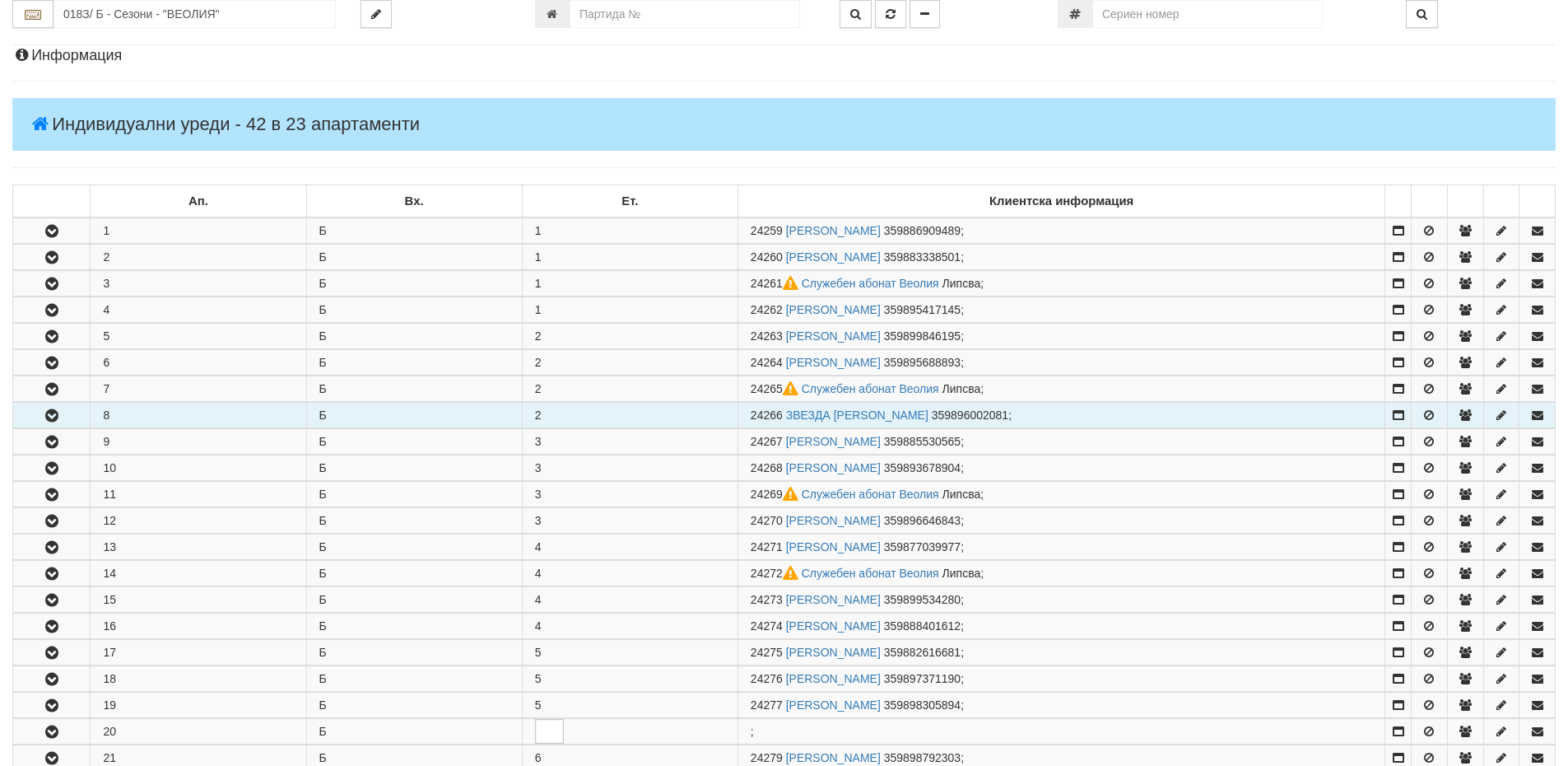
scroll to position [165, 0]
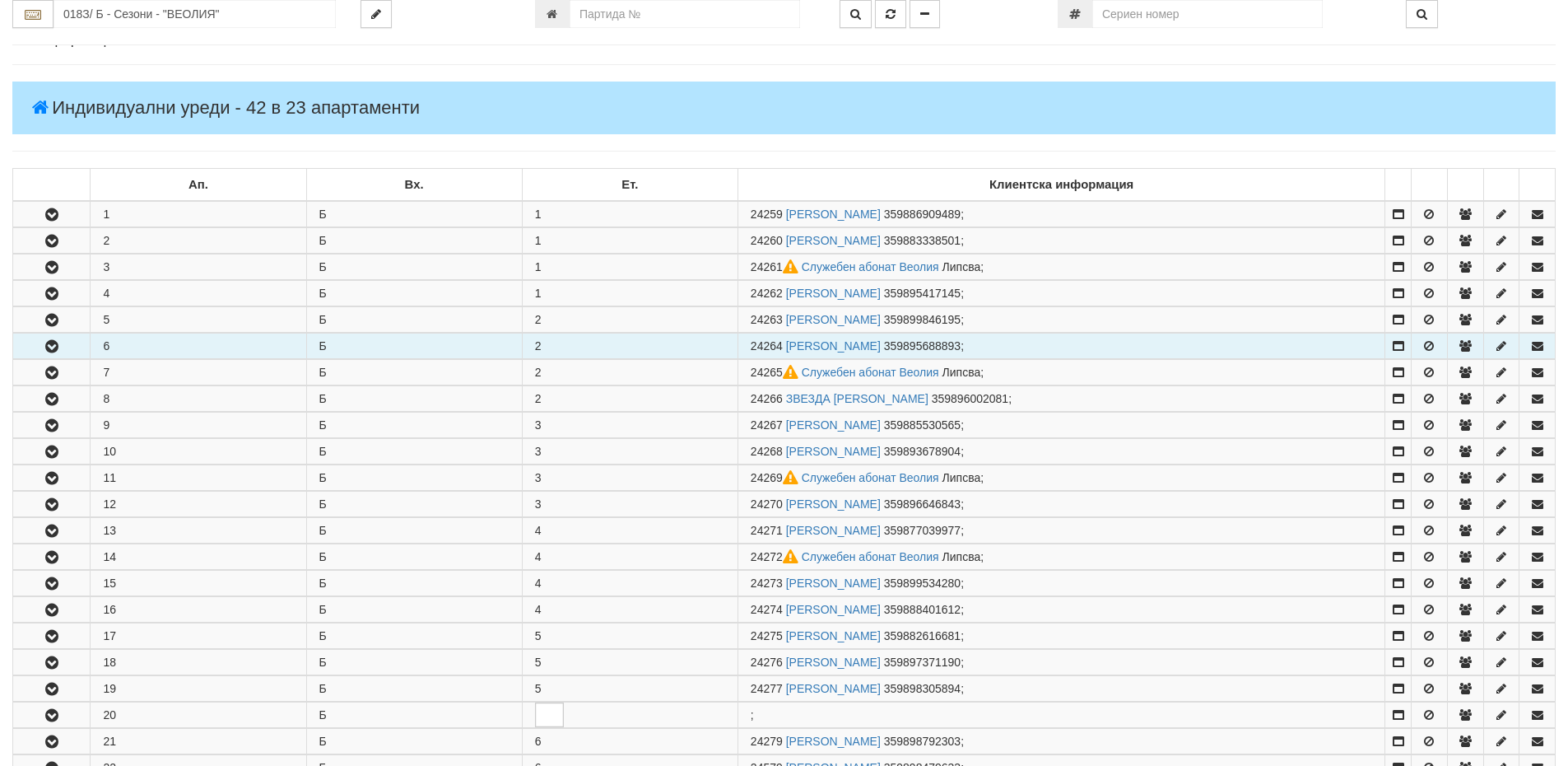
click at [51, 350] on icon "button" at bounding box center [52, 347] width 20 height 12
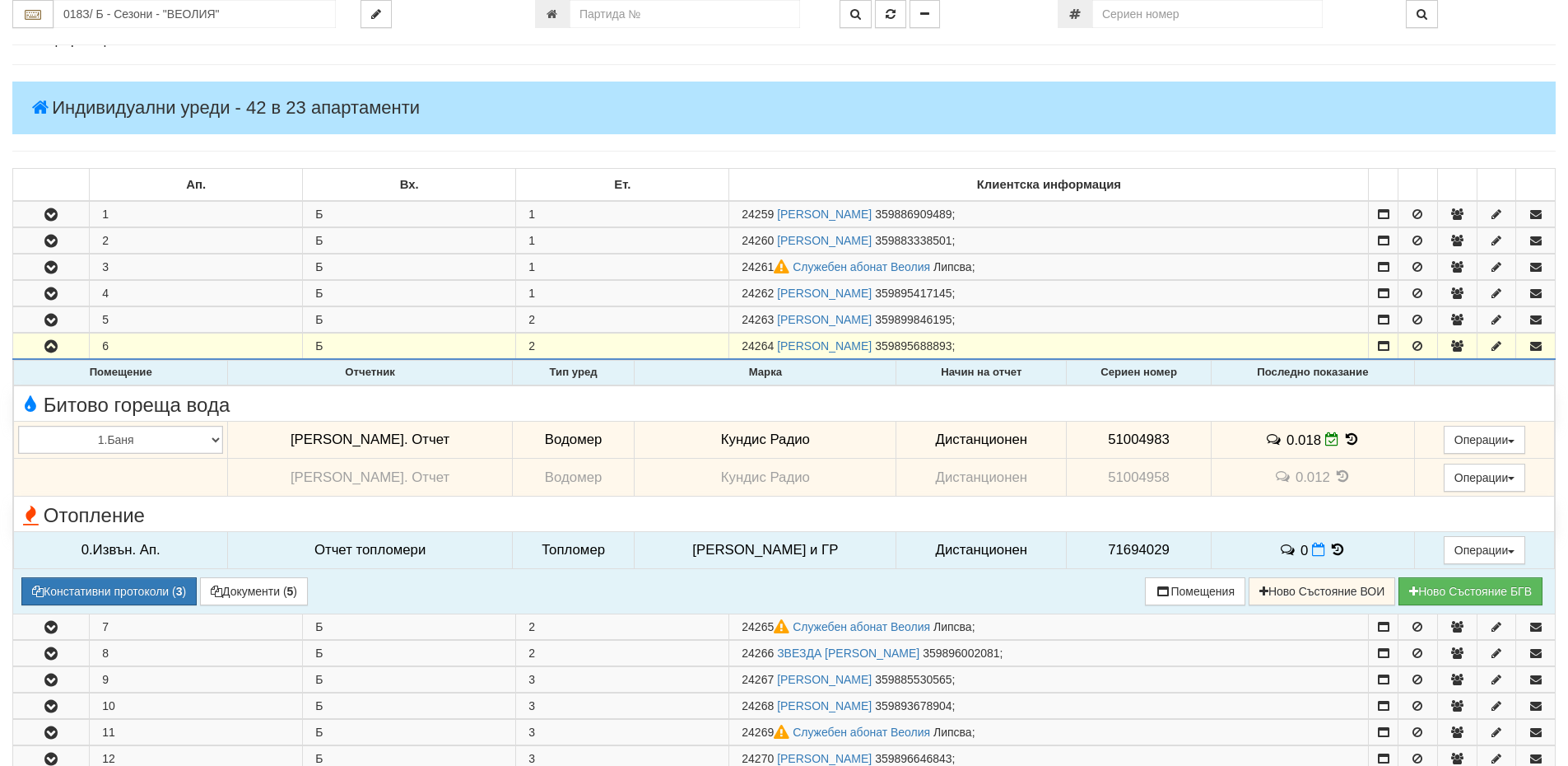
click at [1330, 552] on icon at bounding box center [1339, 550] width 18 height 14
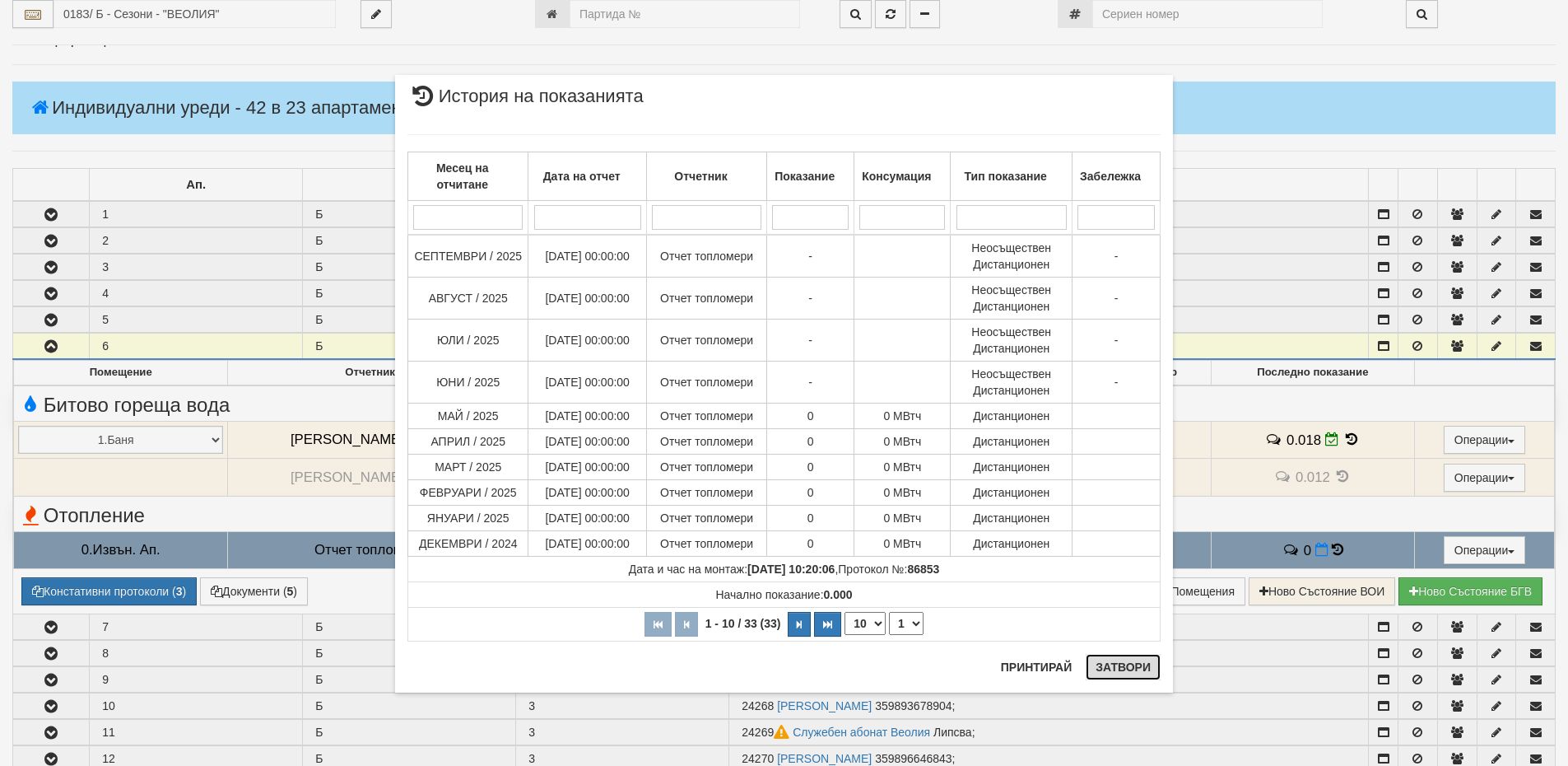
click at [1138, 660] on button "Затвори" at bounding box center [1123, 667] width 75 height 26
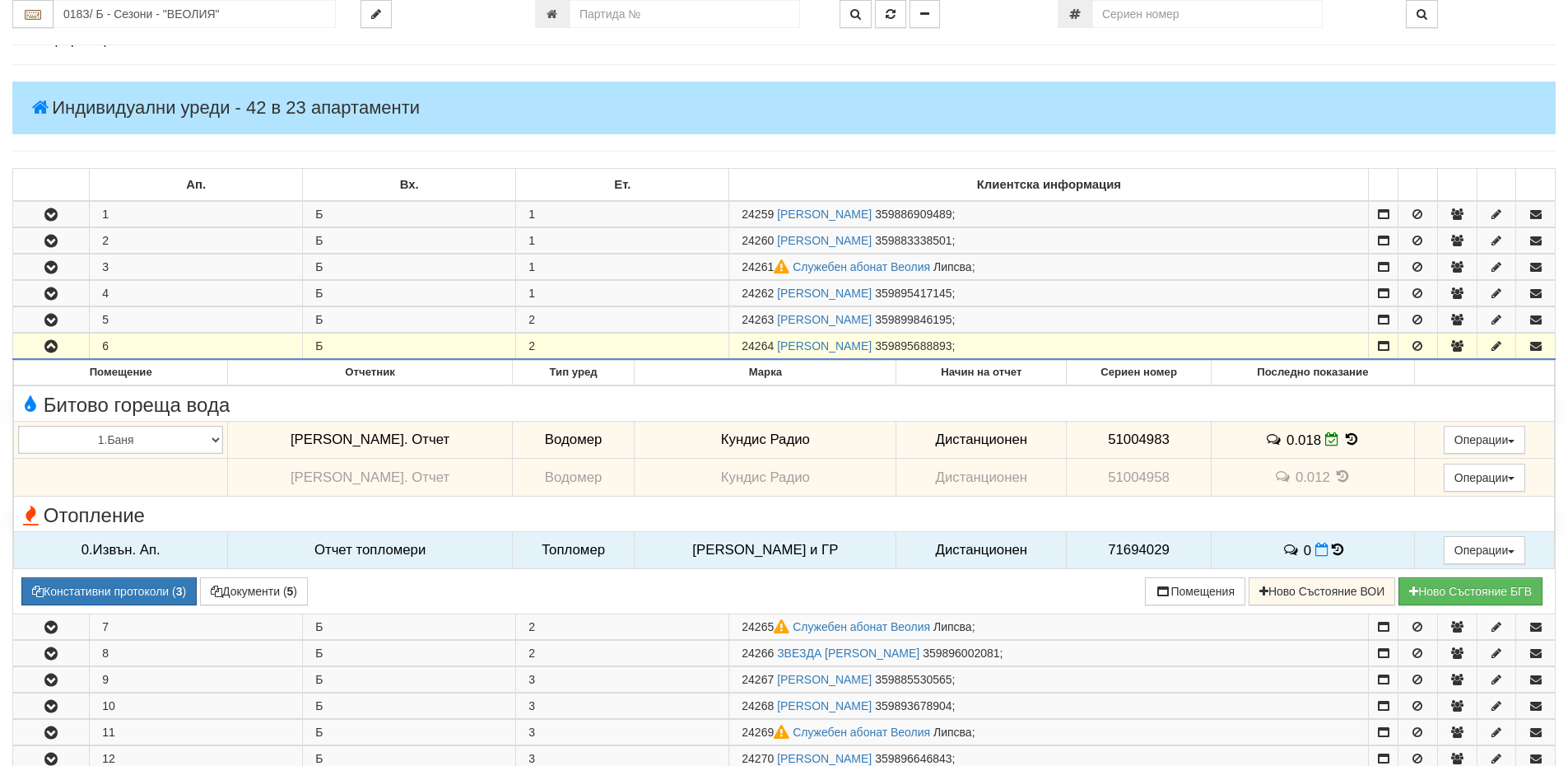
drag, startPoint x: 743, startPoint y: 344, endPoint x: 777, endPoint y: 343, distance: 34.6
click at [777, 343] on td "24264 КАТЕРИНА БОЖИЛОВА ЦВЕТКОВА 359895688893 ;" at bounding box center [1049, 346] width 640 height 26
copy span "24264"
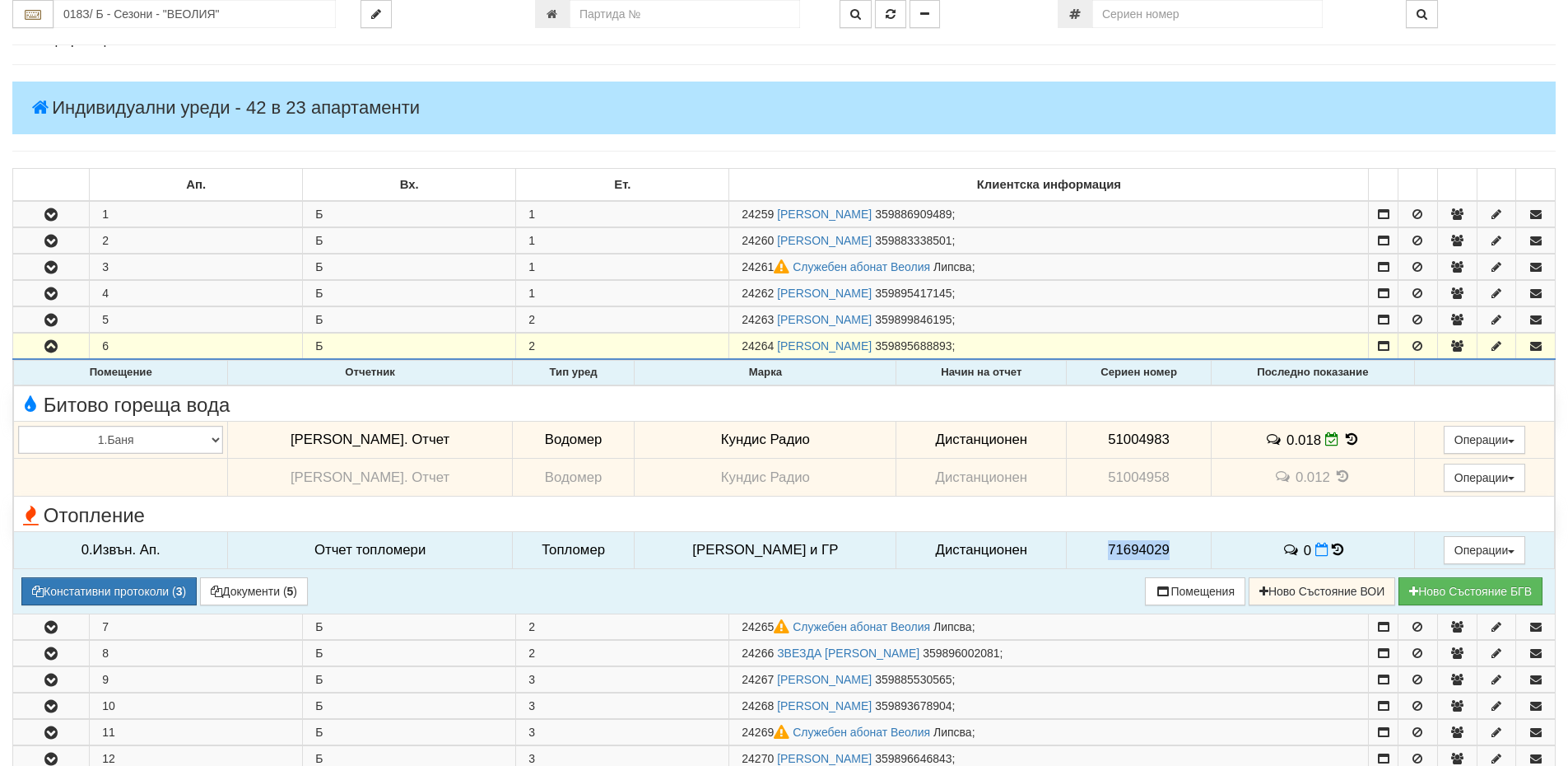
drag, startPoint x: 1102, startPoint y: 551, endPoint x: 1172, endPoint y: 552, distance: 70.0
click at [1172, 552] on td "71694029" at bounding box center [1139, 550] width 144 height 38
click at [1162, 551] on td "71694029" at bounding box center [1139, 550] width 144 height 38
drag, startPoint x: 1139, startPoint y: 548, endPoint x: 1068, endPoint y: 544, distance: 71.7
click at [1068, 544] on td "71694029" at bounding box center [1139, 550] width 144 height 38
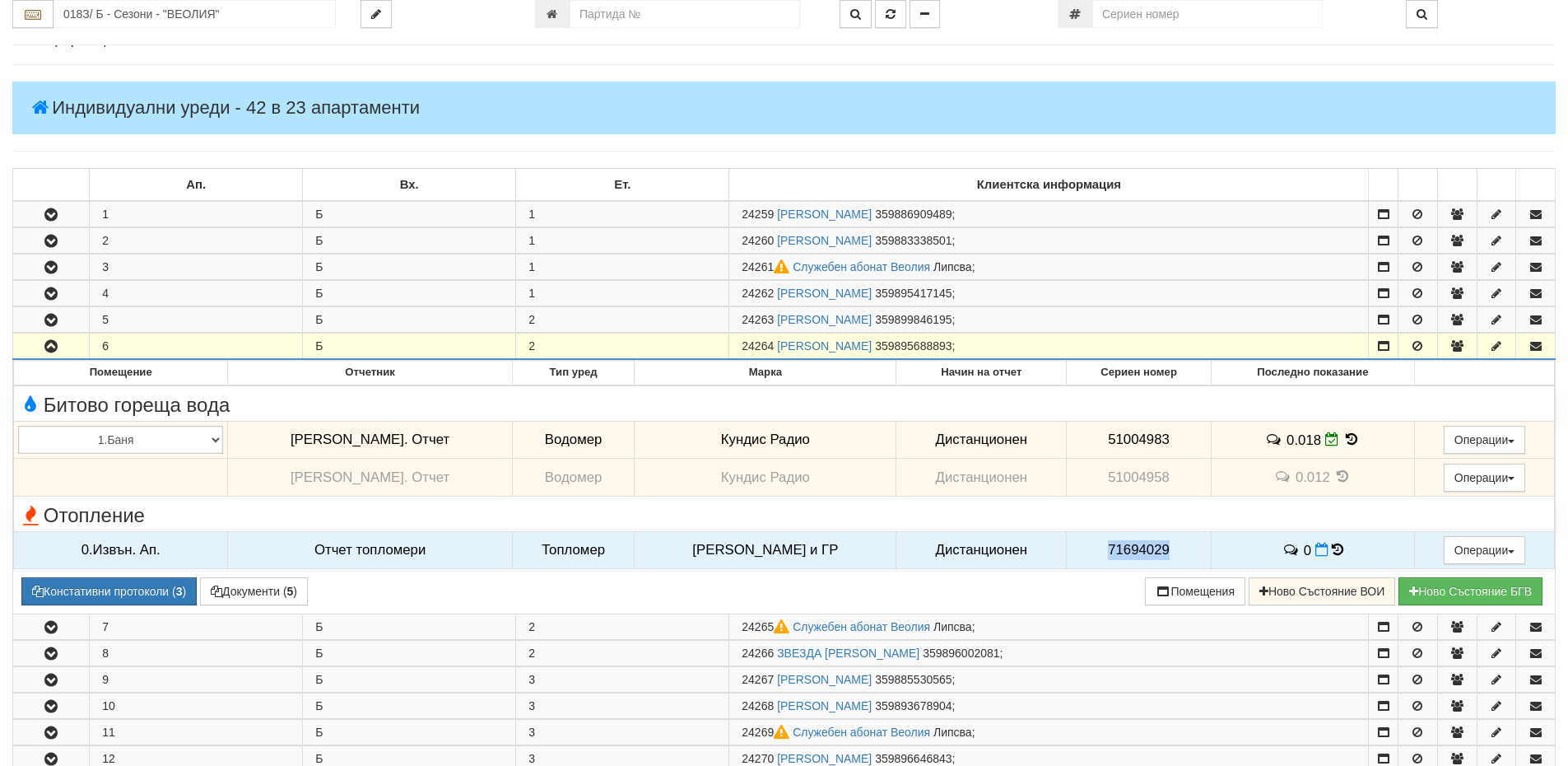
drag, startPoint x: 748, startPoint y: 344, endPoint x: 776, endPoint y: 342, distance: 27.2
click at [774, 342] on span "24264" at bounding box center [758, 345] width 32 height 13
drag, startPoint x: 776, startPoint y: 342, endPoint x: 746, endPoint y: 343, distance: 30.5
click at [746, 343] on span "24264" at bounding box center [758, 345] width 32 height 13
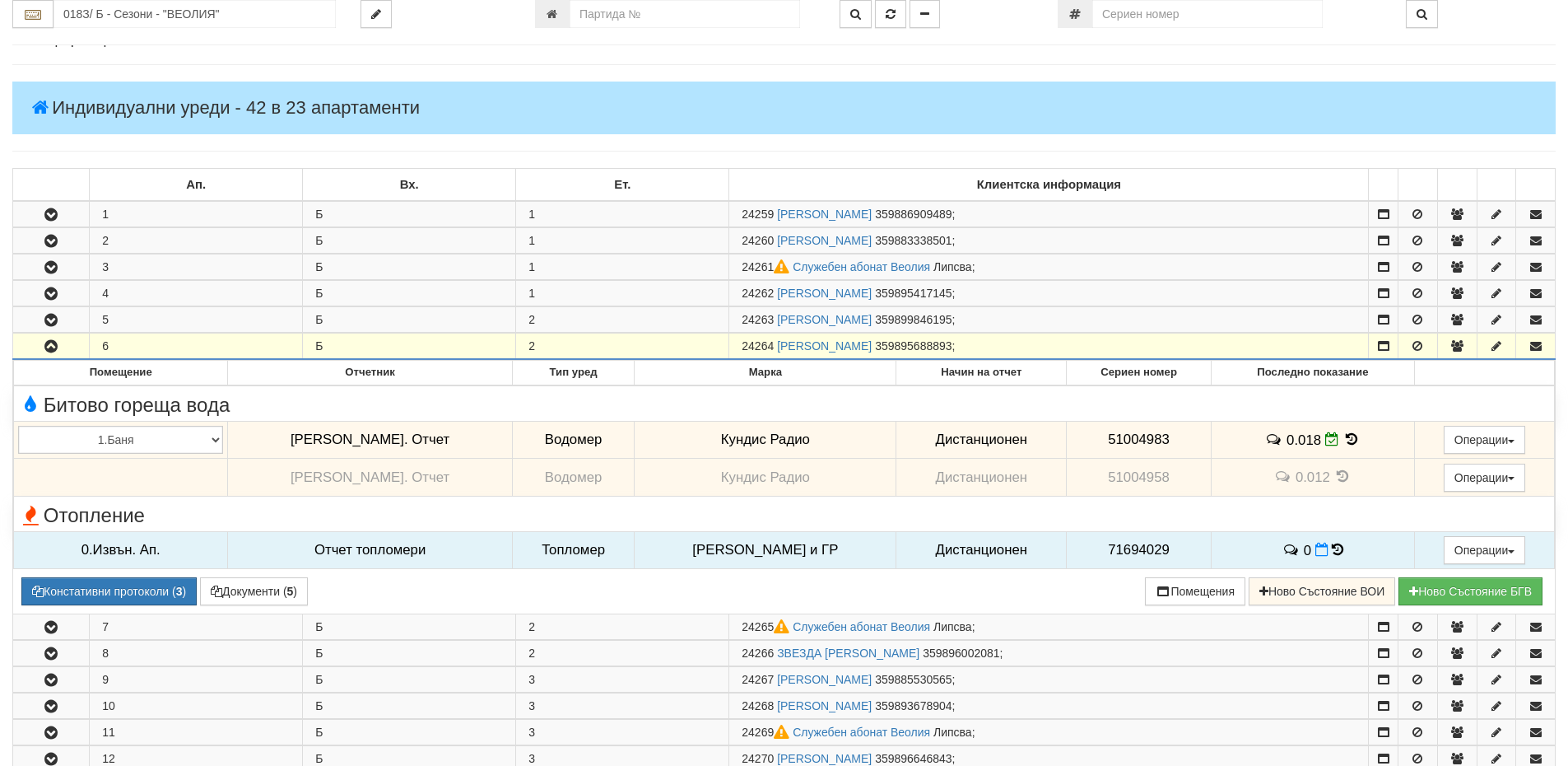
click at [746, 343] on span "24264" at bounding box center [758, 345] width 32 height 13
drag, startPoint x: 743, startPoint y: 345, endPoint x: 777, endPoint y: 343, distance: 33.8
click at [777, 343] on td "24264 КАТЕРИНА БОЖИЛОВА ЦВЕТКОВА 359895688893 ;" at bounding box center [1049, 346] width 640 height 26
click at [227, 21] on input "018З/ Б - Сезони - "ВЕОЛИЯ"" at bounding box center [195, 14] width 282 height 28
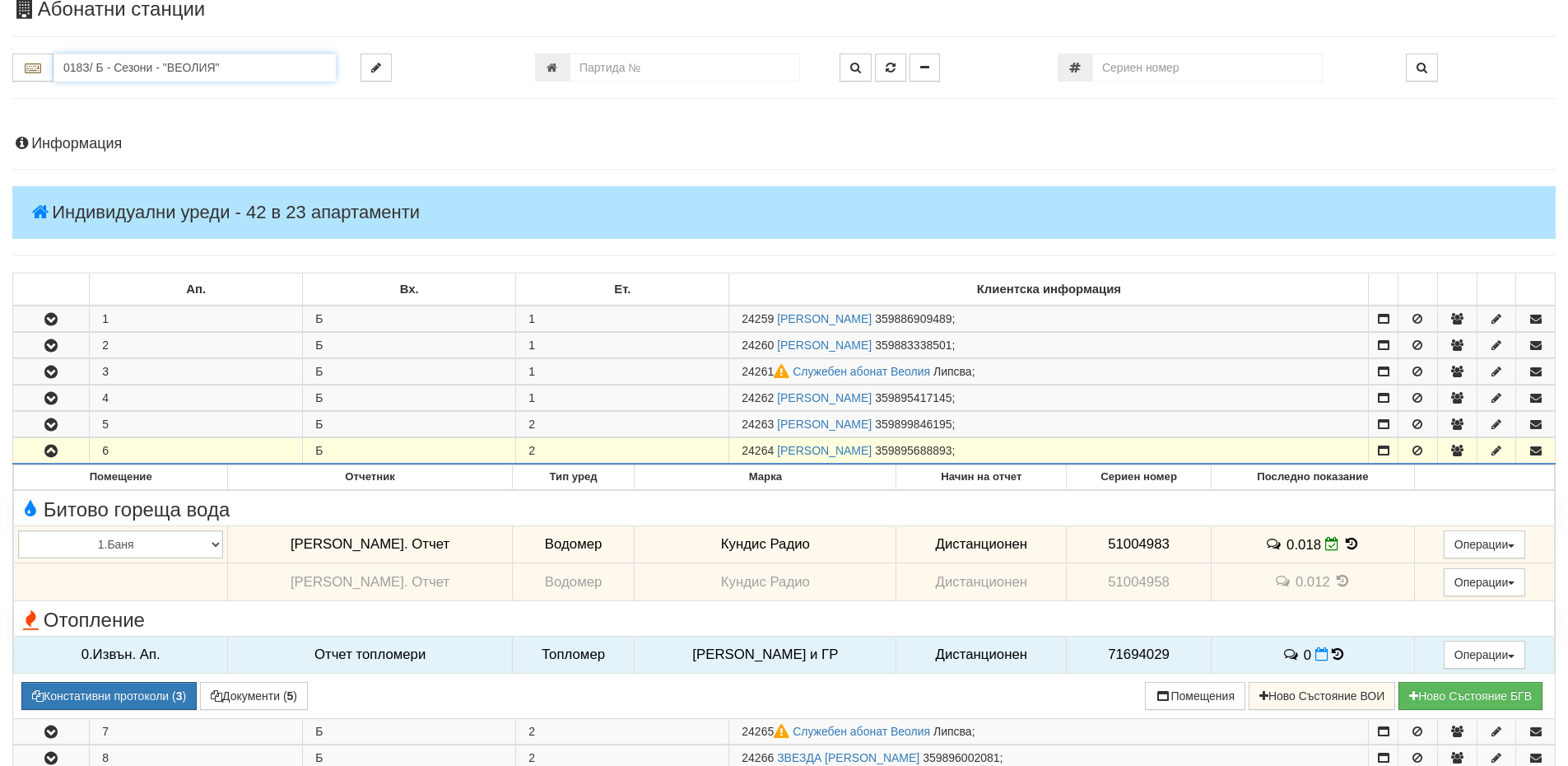
scroll to position [0, 0]
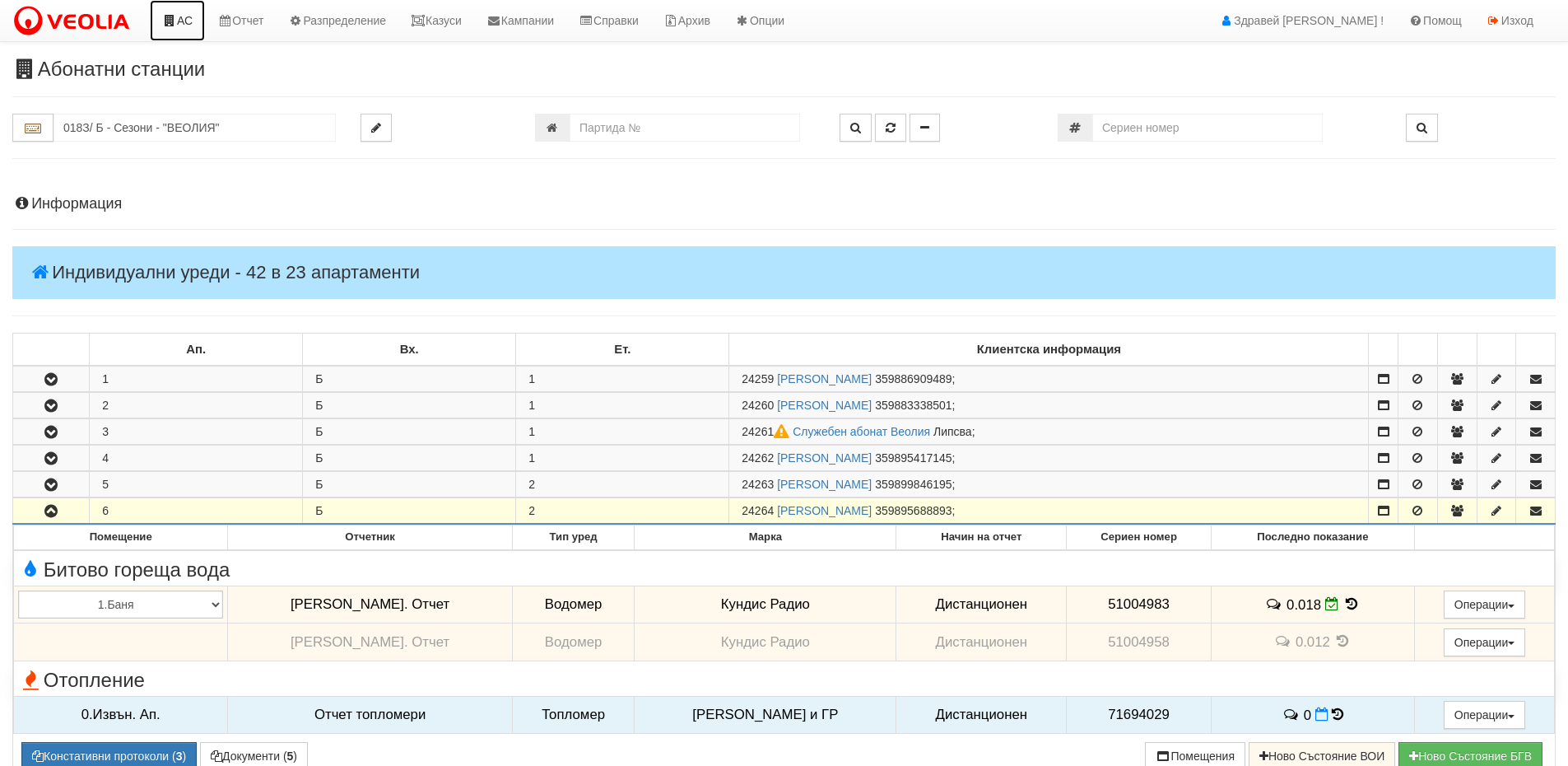
click at [176, 24] on icon at bounding box center [169, 21] width 15 height 12
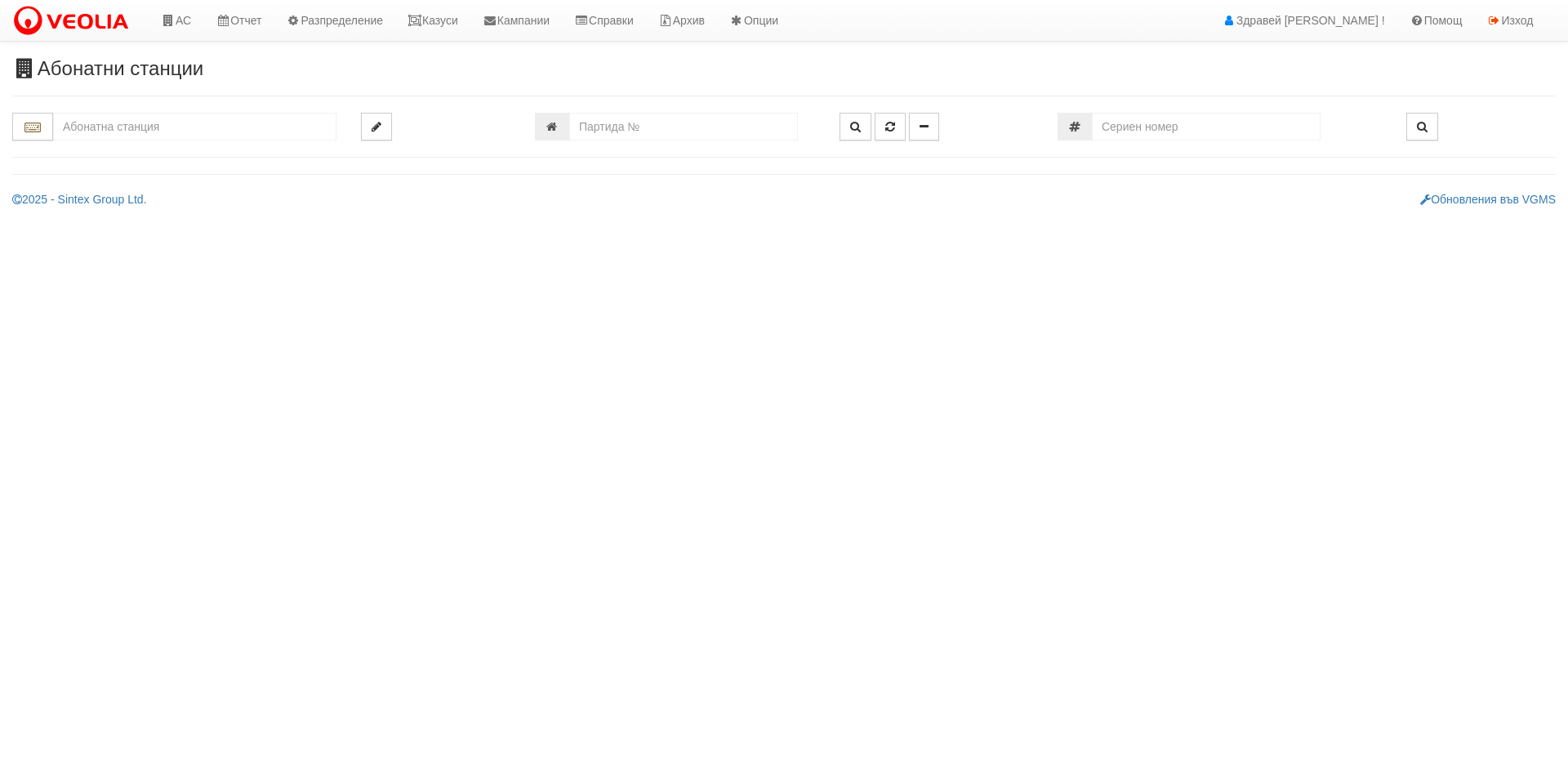
click at [96, 16] on body "АС Отчет Настройки Период Глобални Параметри Сваляне Отчетни Карти Нулиране УДР" at bounding box center [784, 103] width 1568 height 207
click at [87, 2] on link at bounding box center [74, 20] width 149 height 41
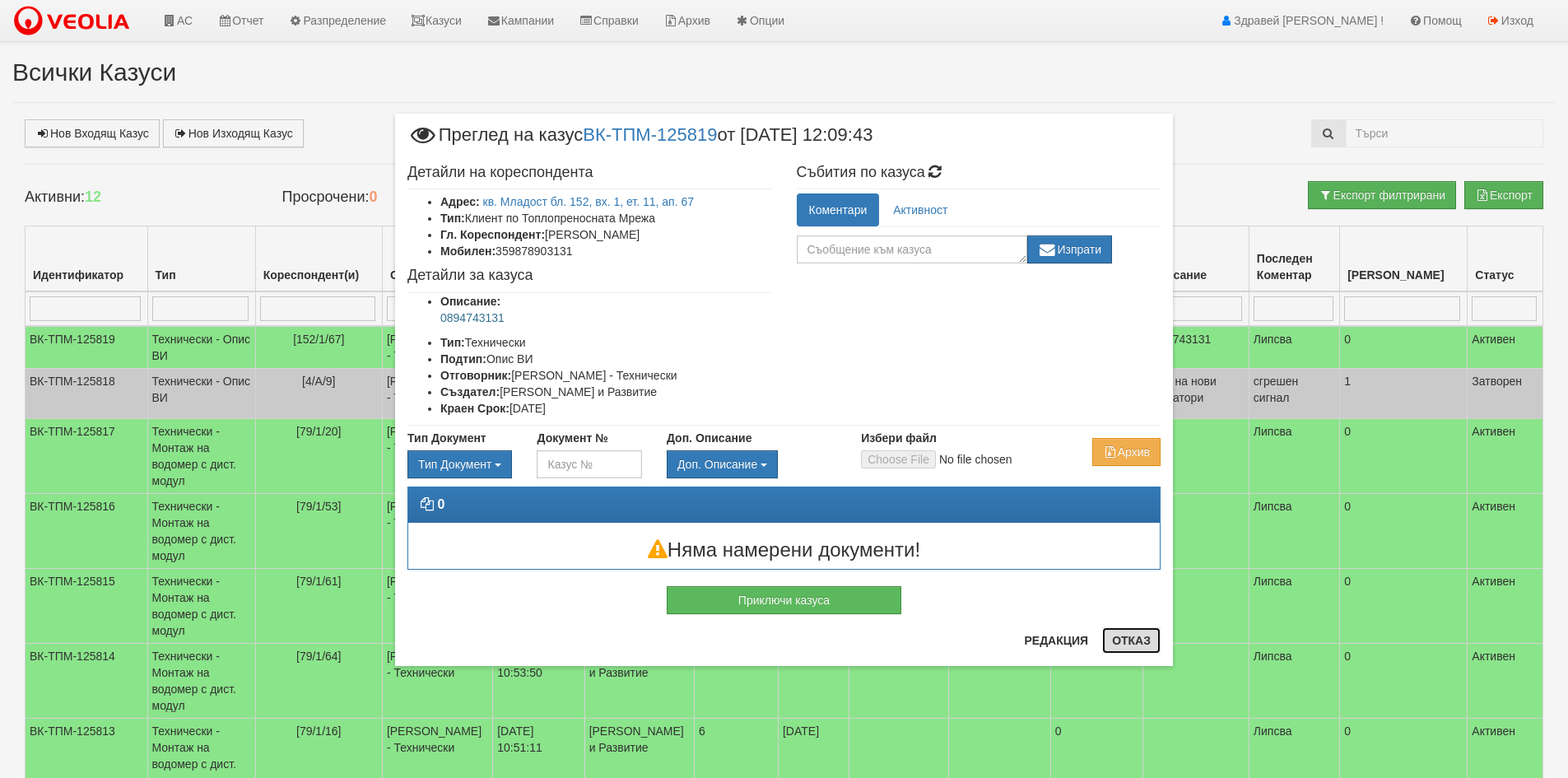
click at [1120, 649] on button "Отказ" at bounding box center [1131, 640] width 58 height 26
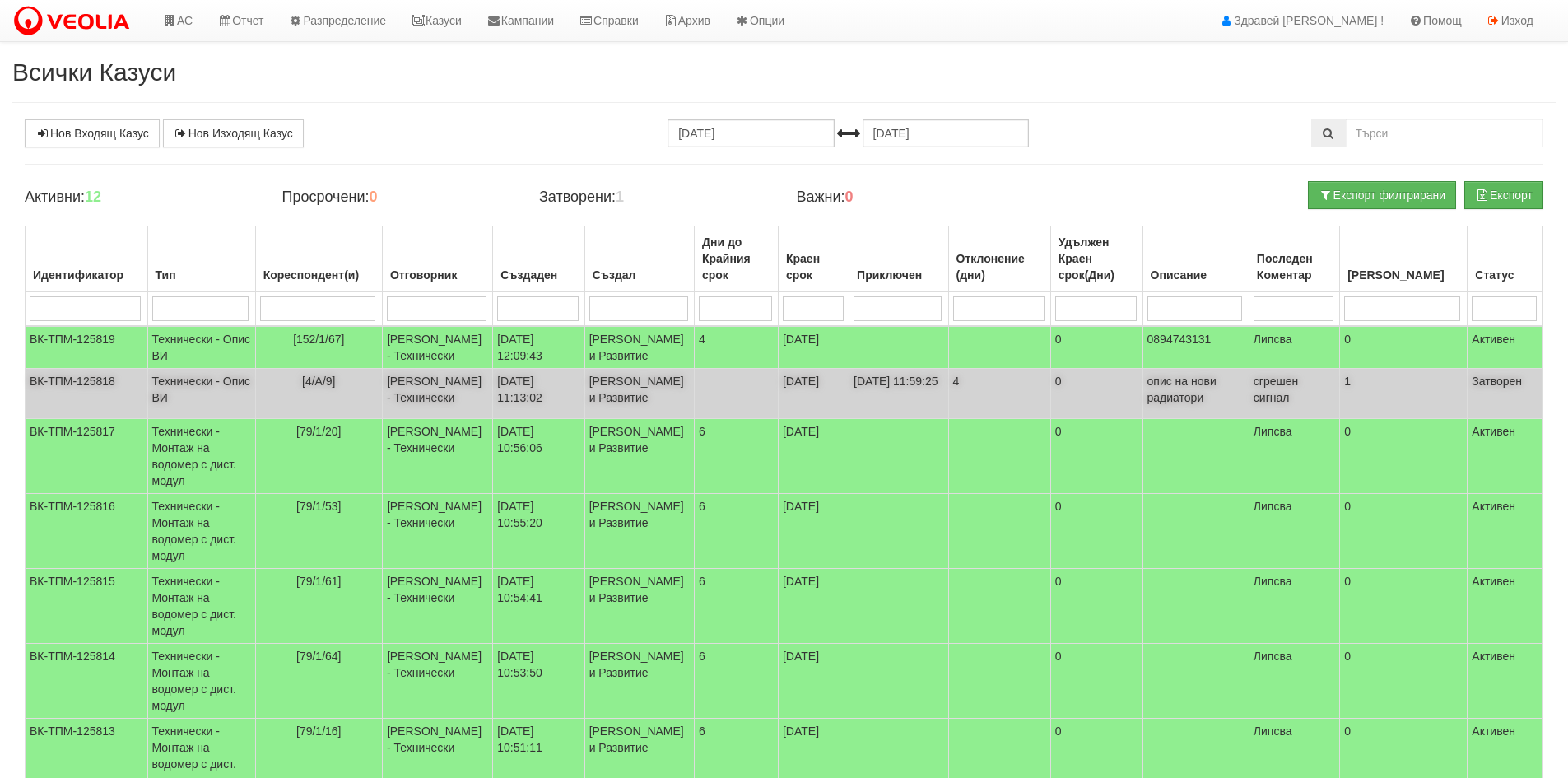
click at [694, 419] on td "[PERSON_NAME] и Развитие" at bounding box center [639, 394] width 109 height 50
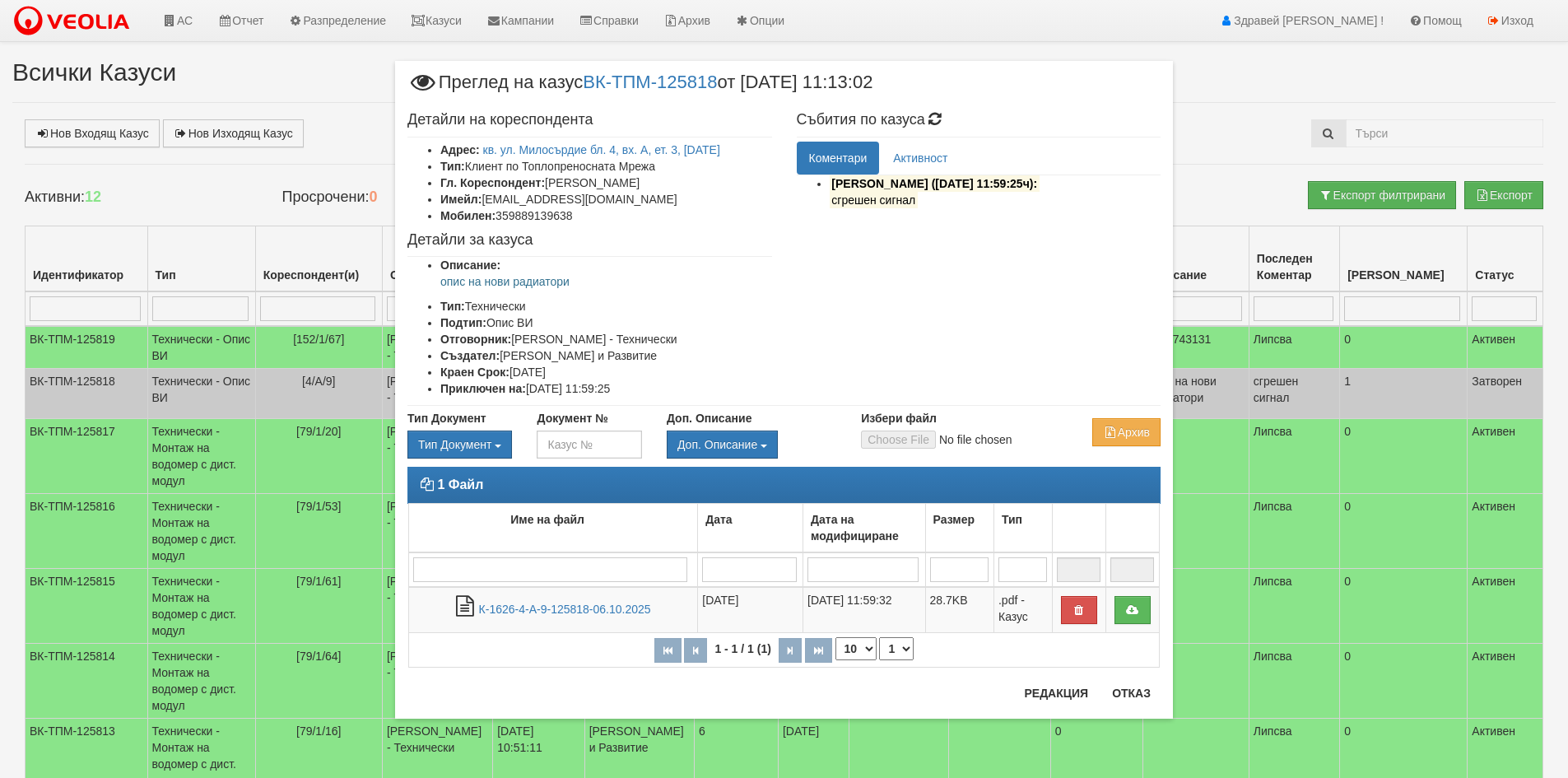
click at [188, 25] on div "× Преглед на казус ВК-ТПМ-125818 от [DATE] 11:13:02 Детайли на кореспондента Ад…" at bounding box center [784, 389] width 1568 height 778
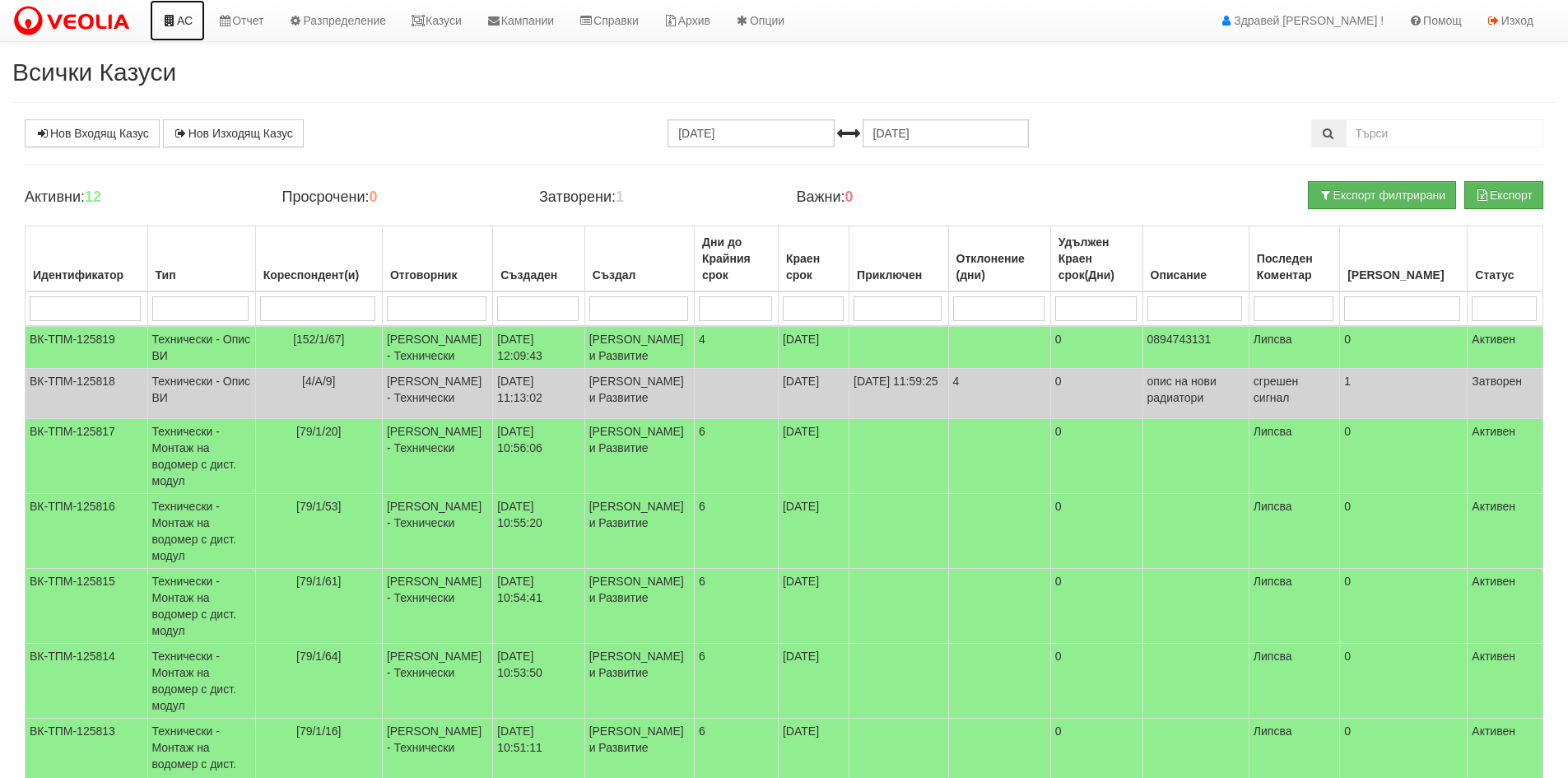
click at [198, 16] on link "АС" at bounding box center [177, 20] width 55 height 41
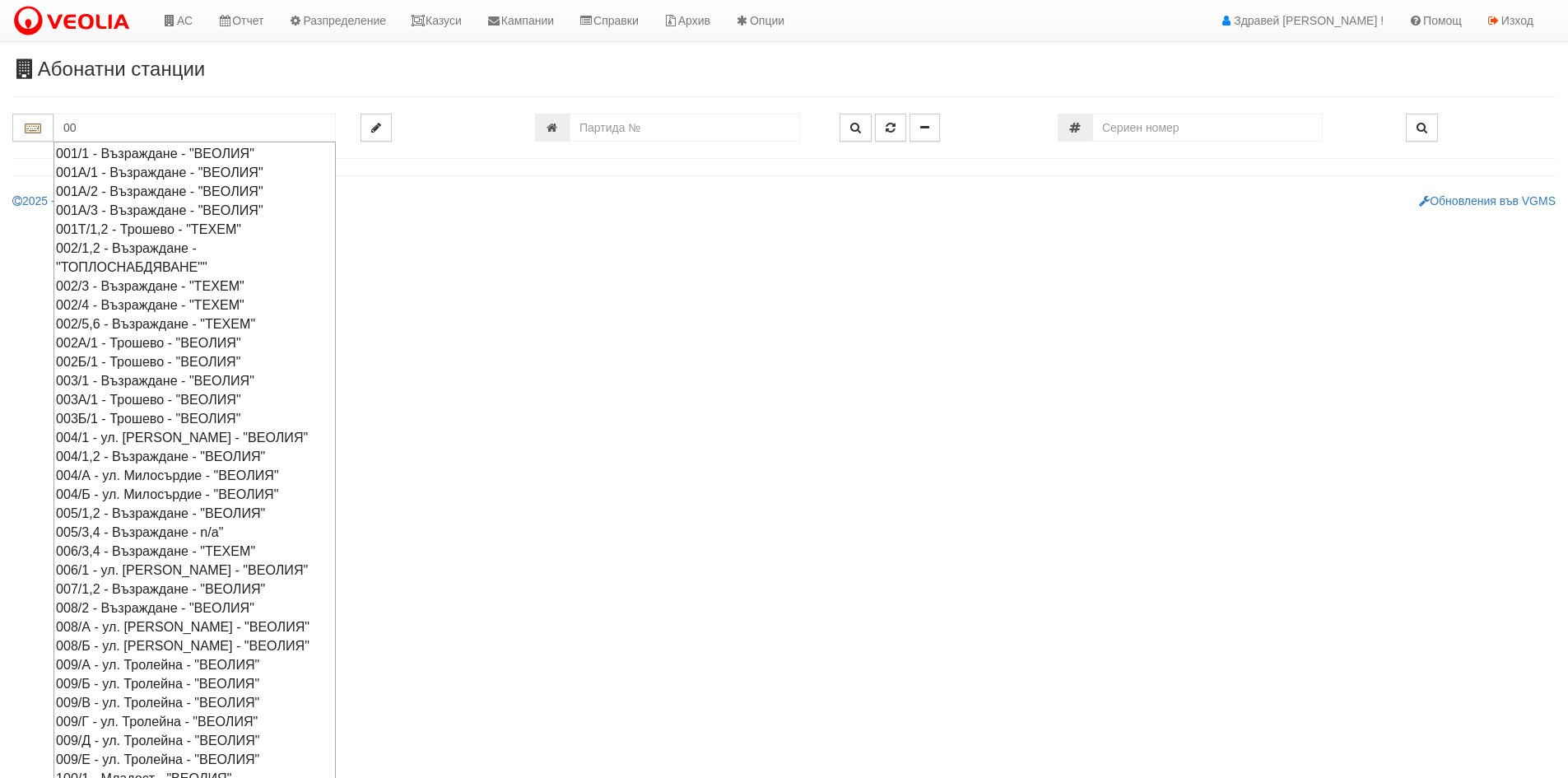
click at [202, 504] on div "004/Б - ул. Милосърдие - "ВЕОЛИЯ"" at bounding box center [194, 494] width 277 height 19
type input "004/Б - ул. Милосърдие - "ВЕОЛИЯ""
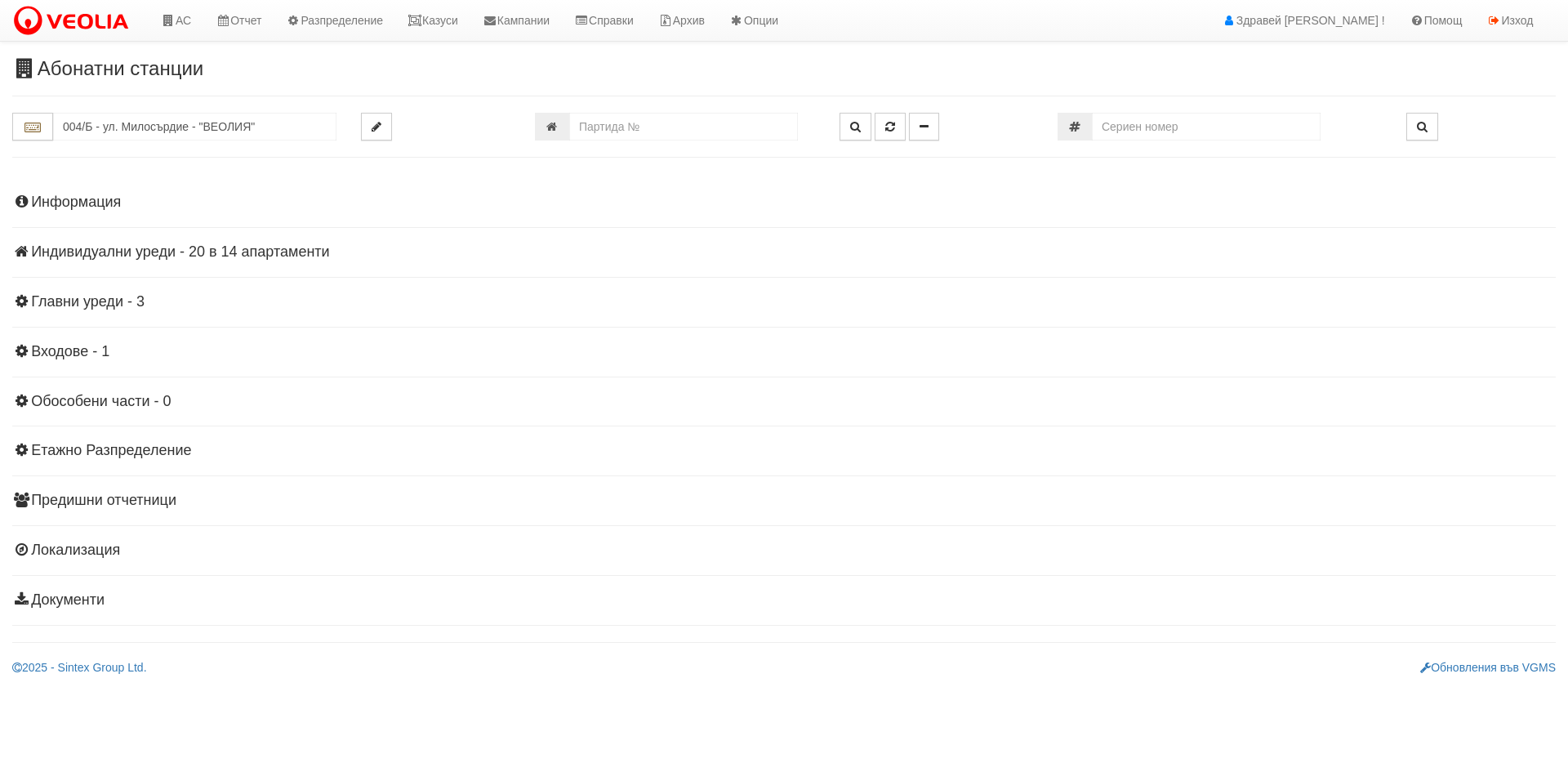
click at [97, 201] on h4 "Информация" at bounding box center [784, 202] width 1543 height 16
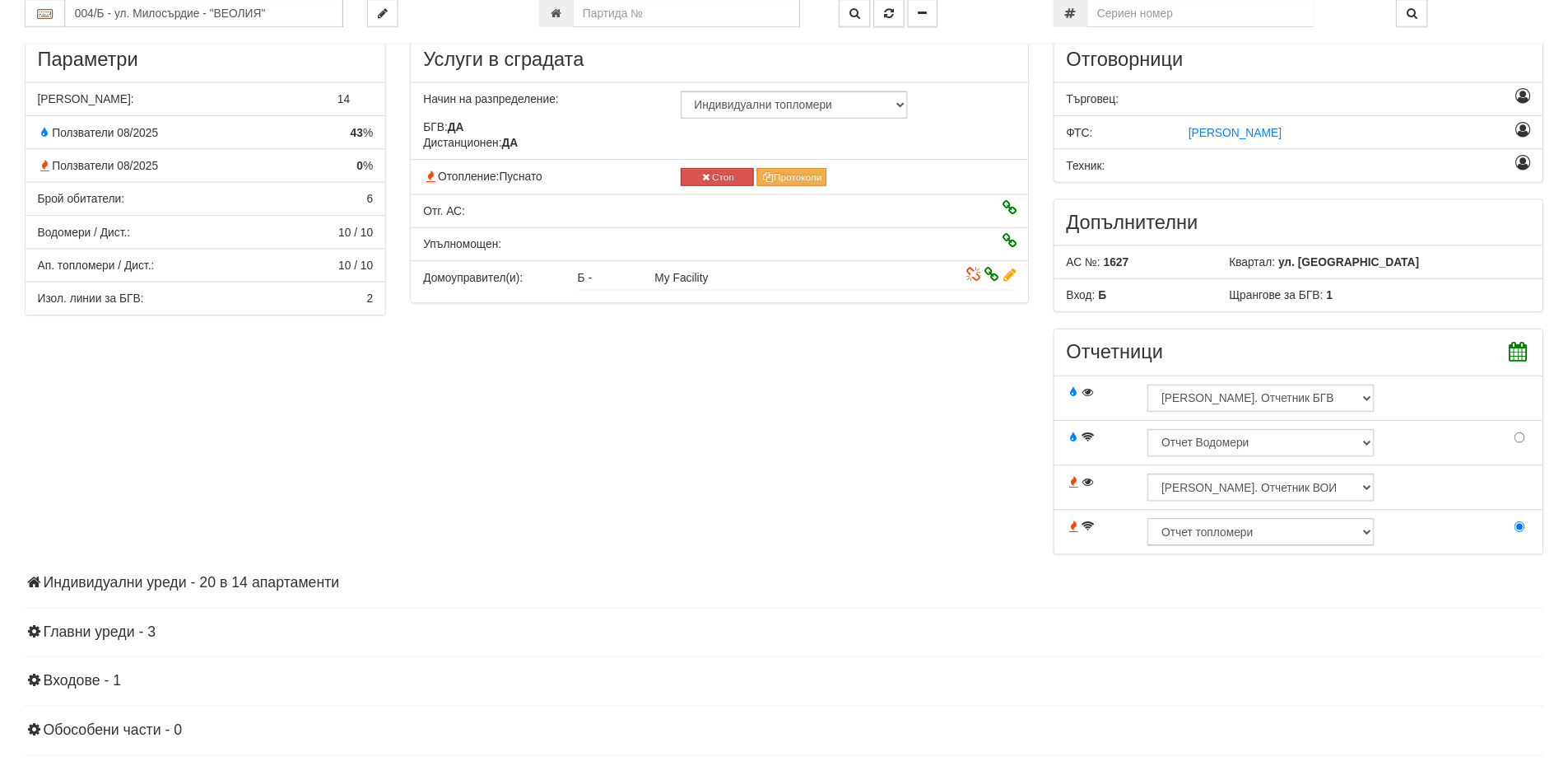
scroll to position [499, 0]
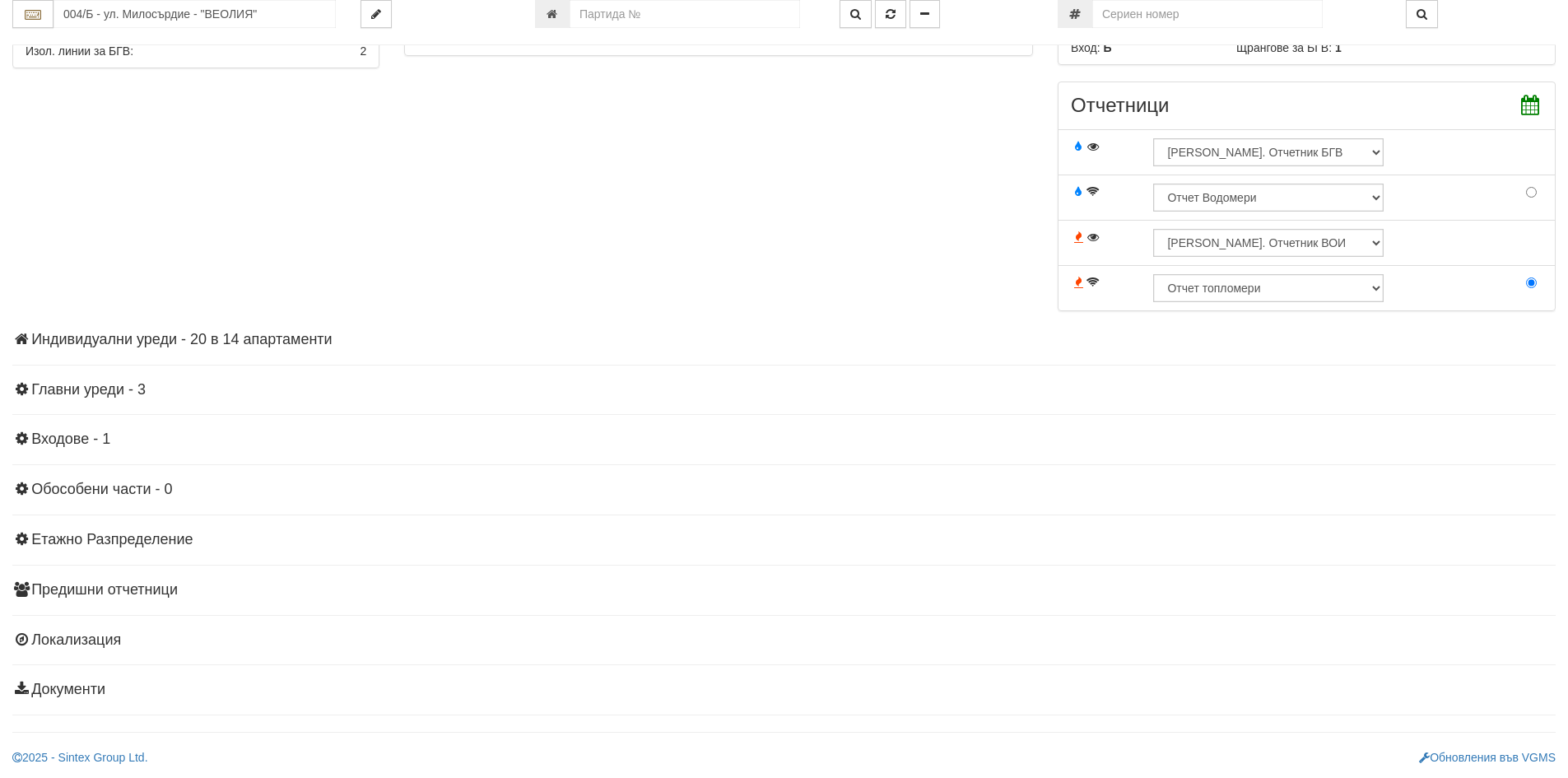
click at [283, 338] on h4 "Индивидуални уреди - 20 в 14 апартаменти" at bounding box center [784, 340] width 1544 height 16
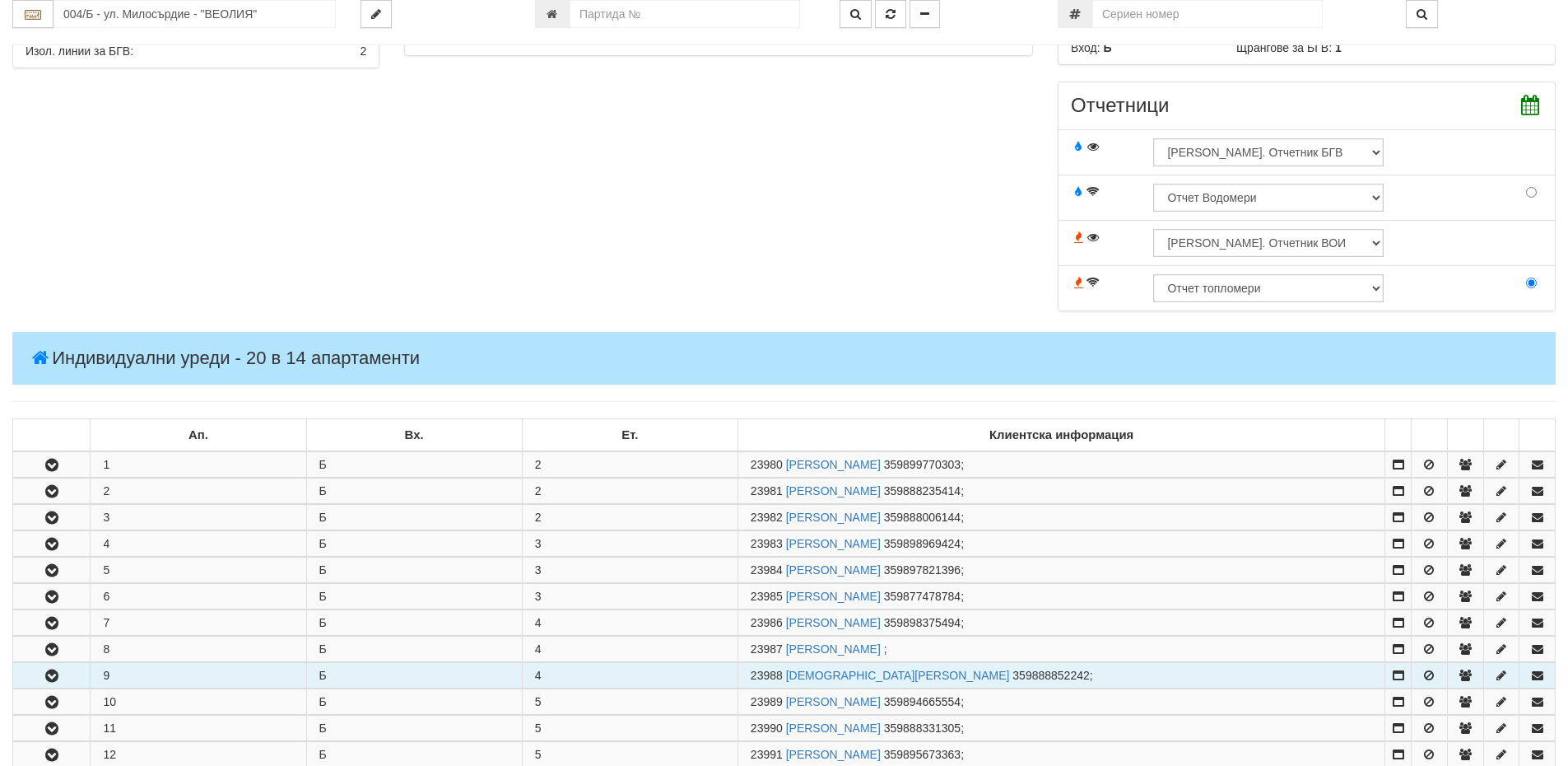
click at [45, 672] on icon "button" at bounding box center [52, 676] width 20 height 12
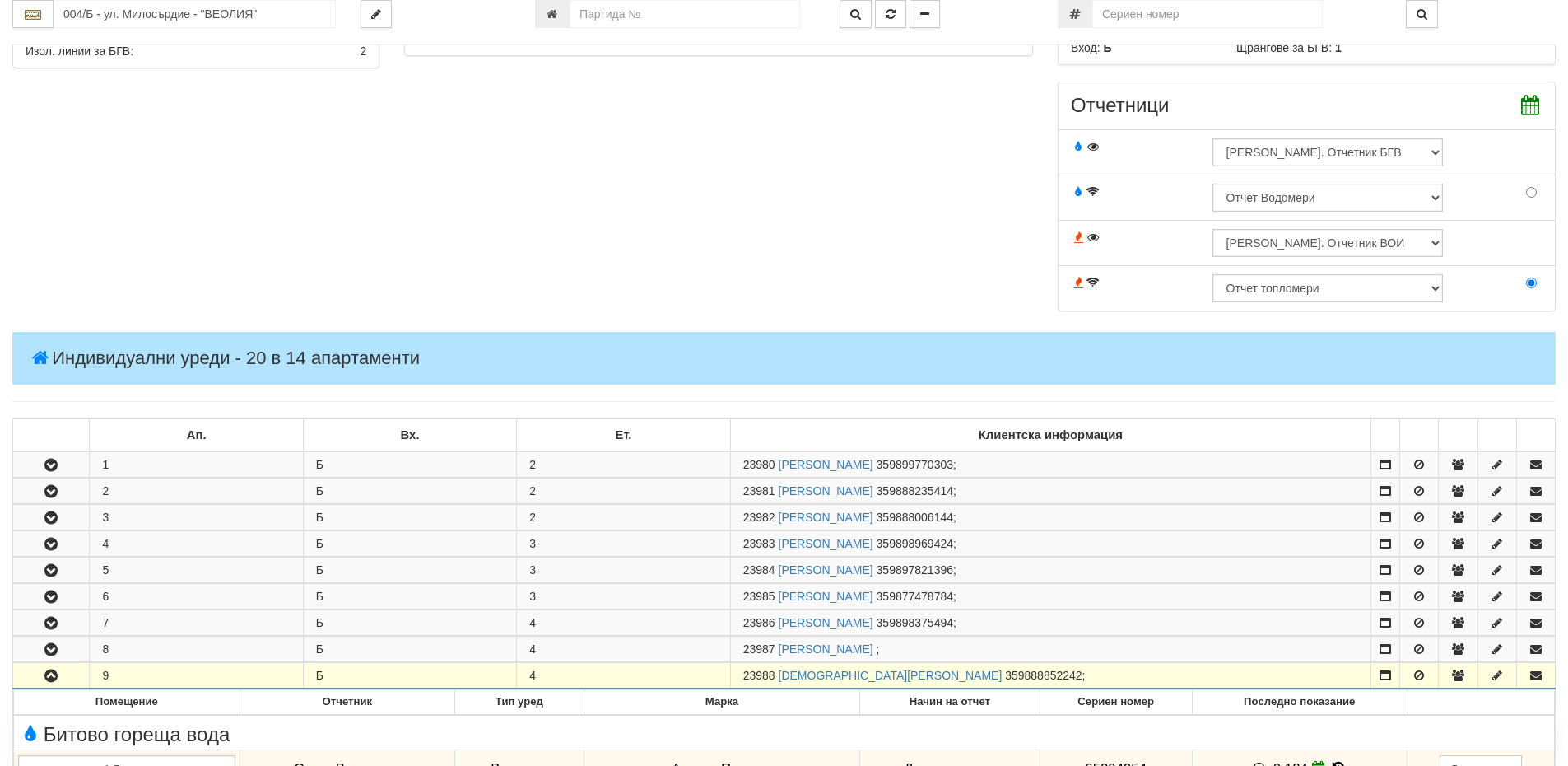
click at [133, 678] on td "9" at bounding box center [196, 675] width 213 height 26
drag, startPoint x: 777, startPoint y: 677, endPoint x: 739, endPoint y: 678, distance: 37.9
click at [739, 678] on td "23988 [PERSON_NAME] 359888852242 ;" at bounding box center [1050, 675] width 640 height 26
copy span "23988"
